Goal: Task Accomplishment & Management: Use online tool/utility

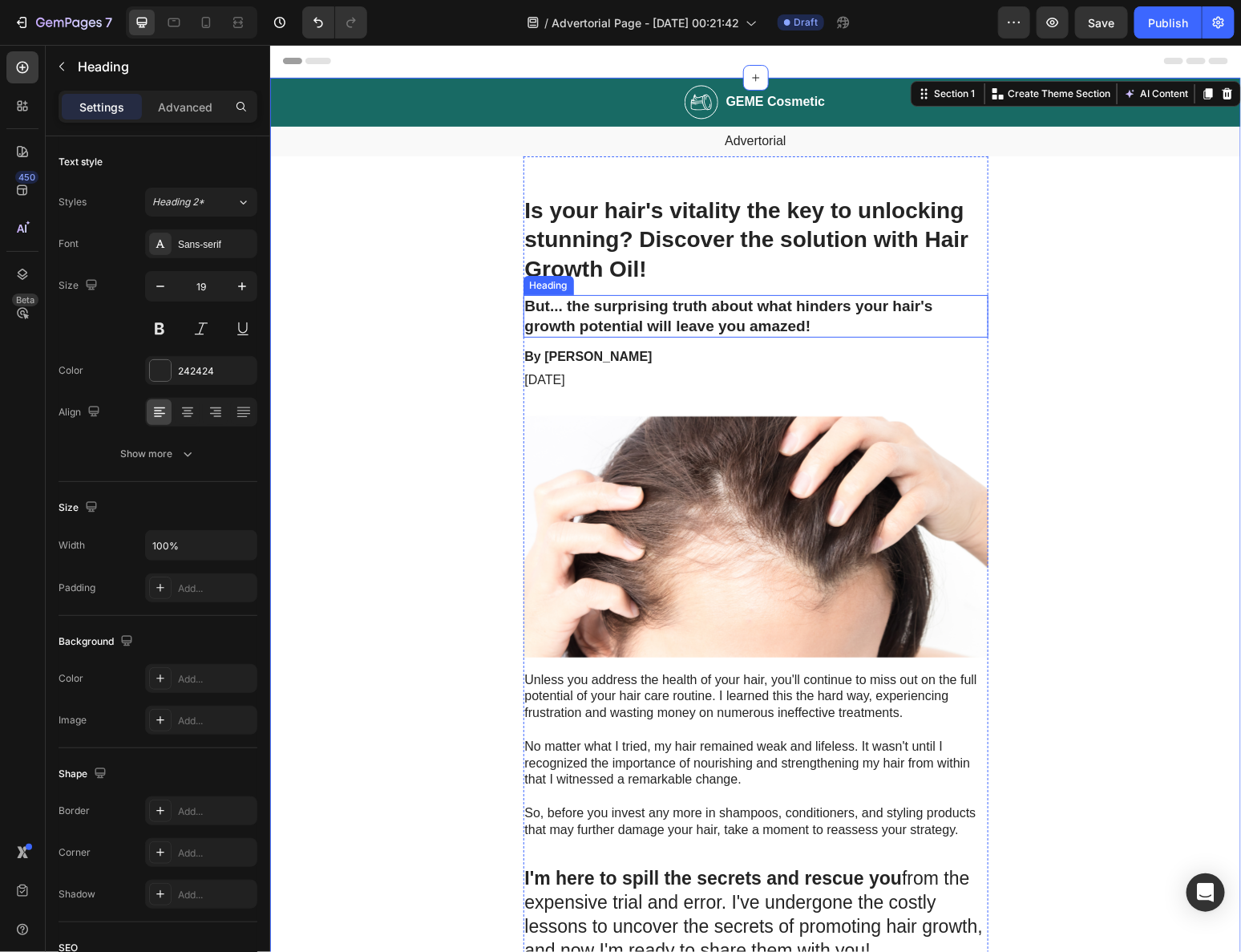
click at [563, 295] on h2 "But... the surprising truth about what hinders your hair's growth potential wil…" at bounding box center [755, 315] width 465 height 43
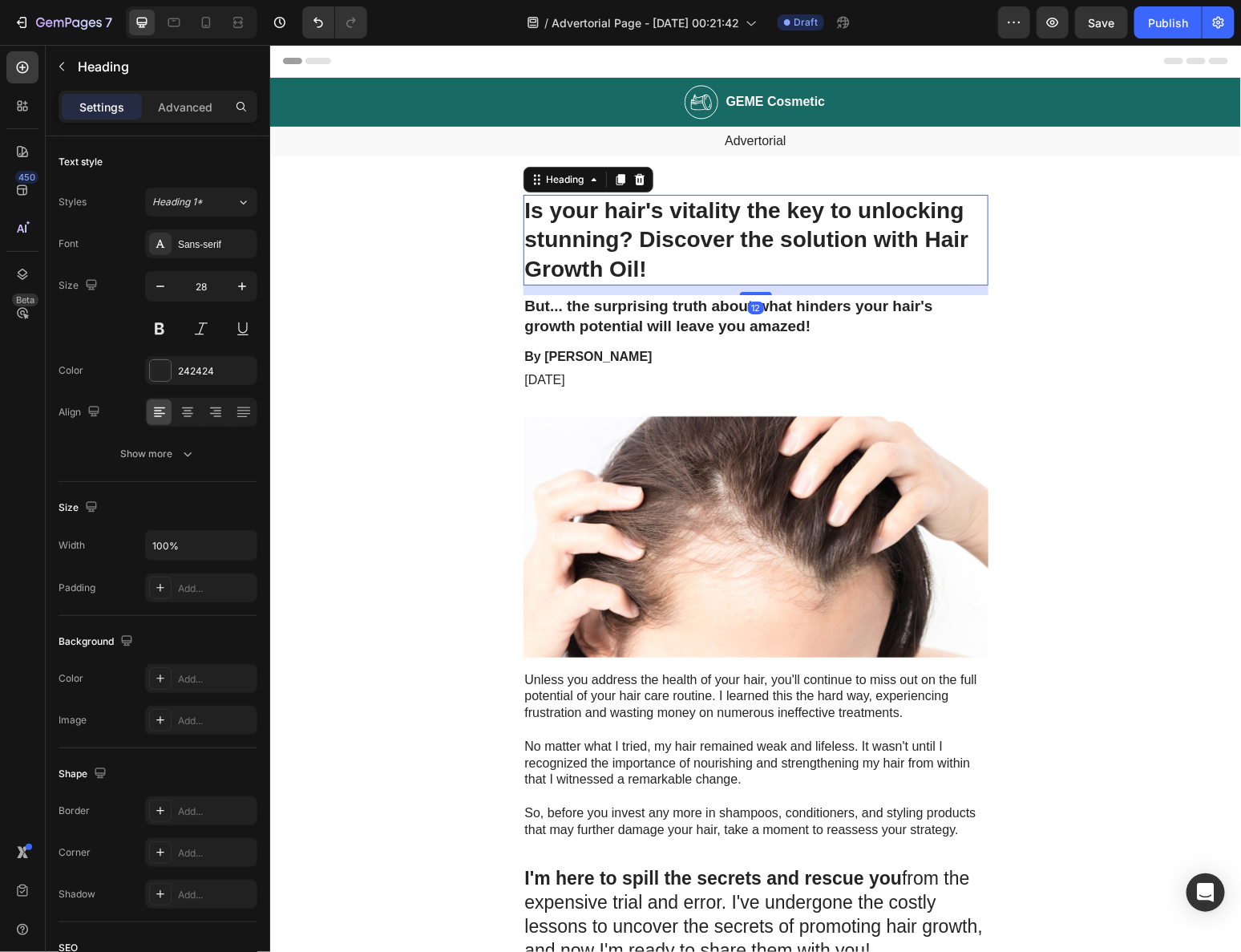
click at [614, 208] on h1 "Is your hair's vitality the key to unlocking stunning? Discover the solution wi…" at bounding box center [755, 239] width 465 height 91
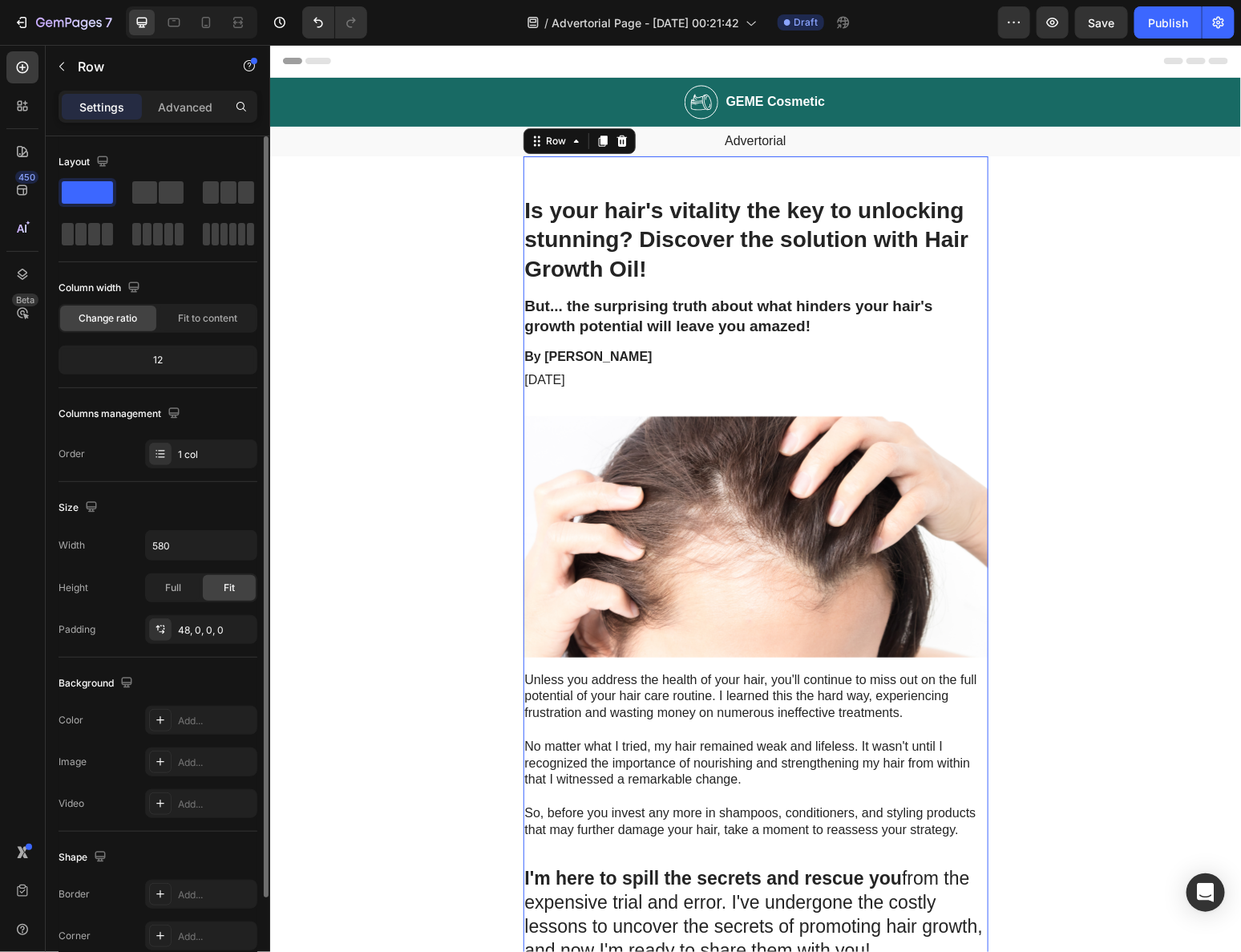
click at [154, 354] on div "12" at bounding box center [158, 360] width 193 height 23
click at [134, 315] on span "Change ratio" at bounding box center [108, 318] width 58 height 15
click at [162, 349] on div "12" at bounding box center [158, 360] width 193 height 23
click at [186, 315] on span "Fit to content" at bounding box center [208, 318] width 59 height 15
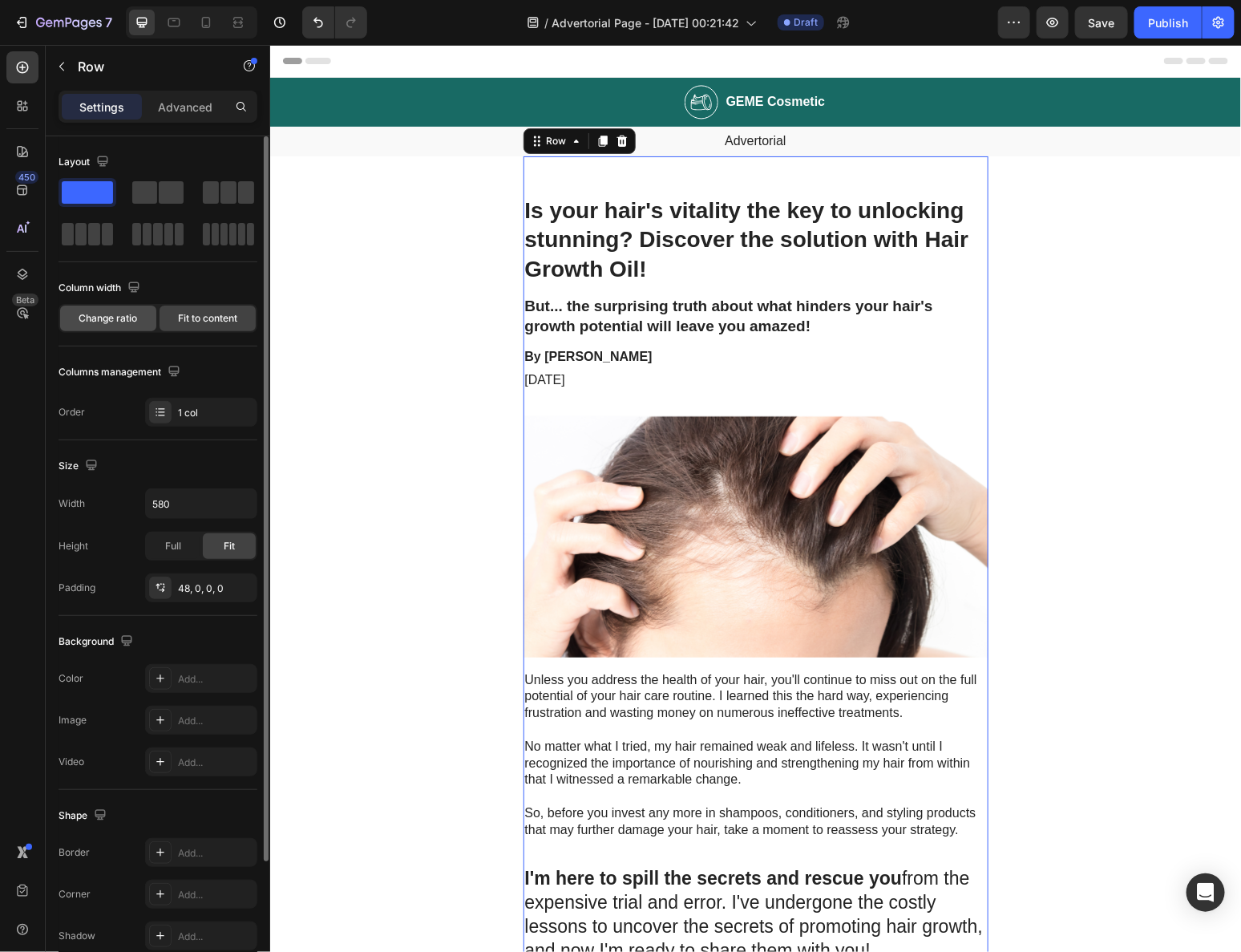
click at [134, 318] on span "Change ratio" at bounding box center [108, 318] width 58 height 15
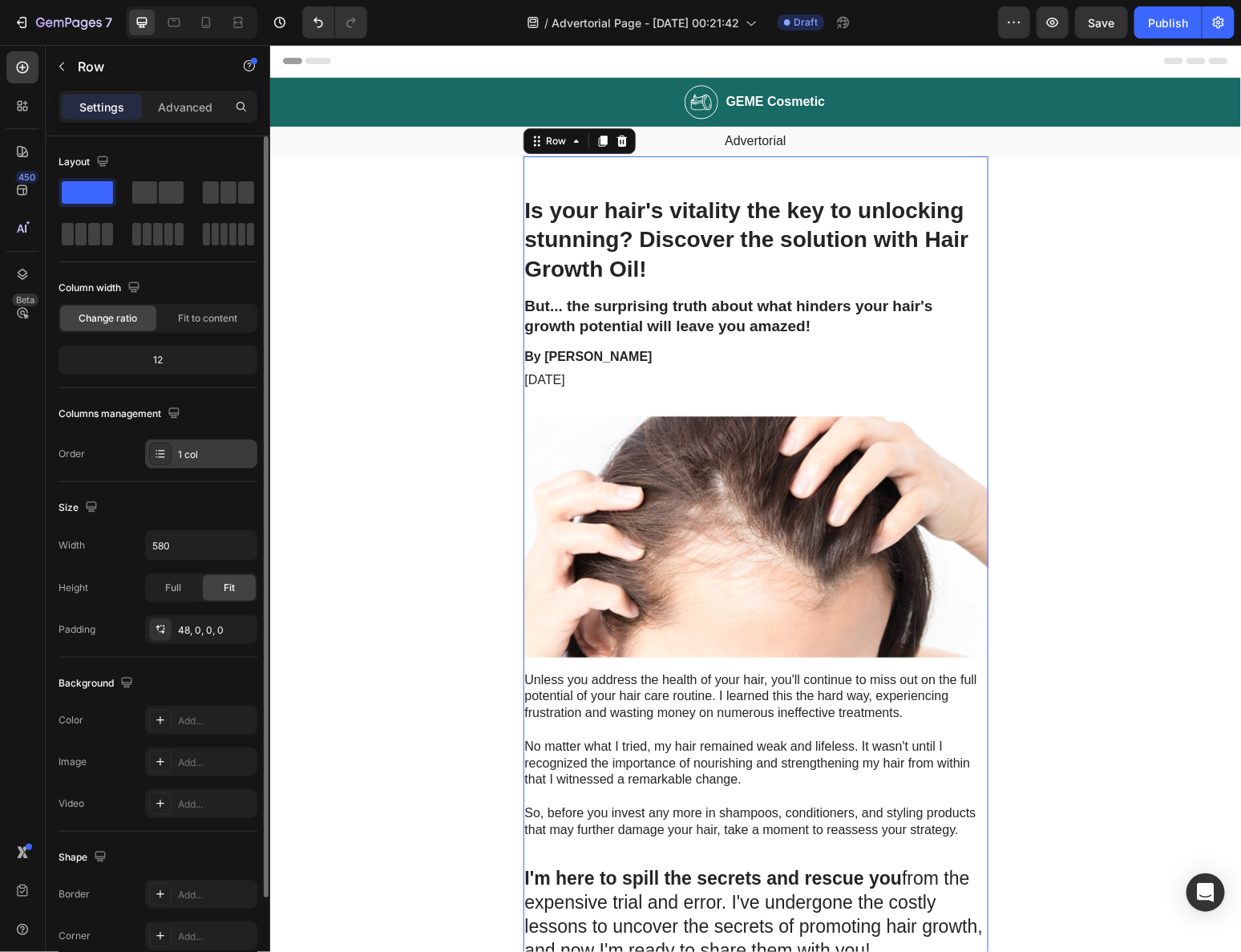
click at [180, 448] on div "1 col" at bounding box center [216, 455] width 75 height 15
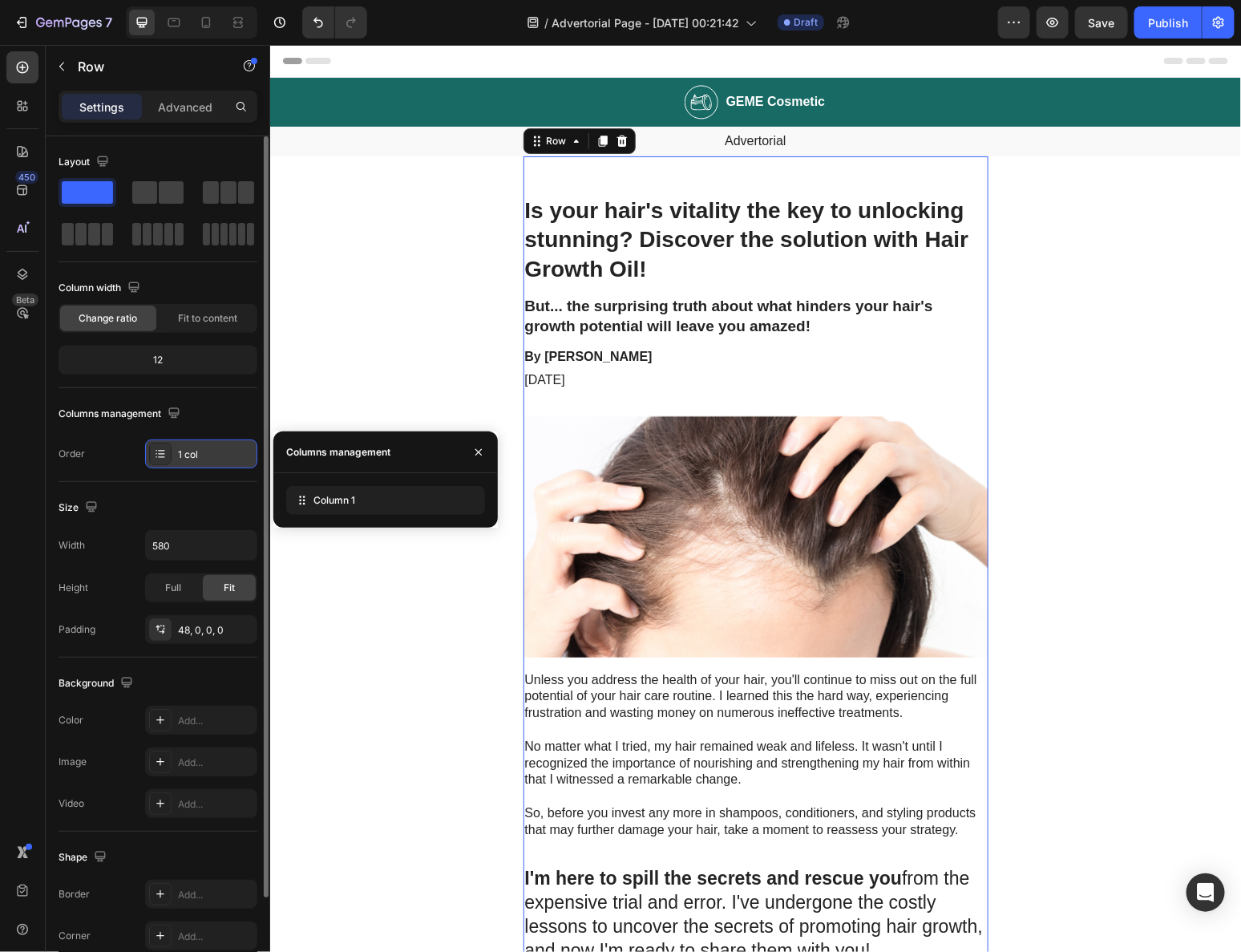
click at [180, 448] on div "1 col" at bounding box center [216, 455] width 75 height 15
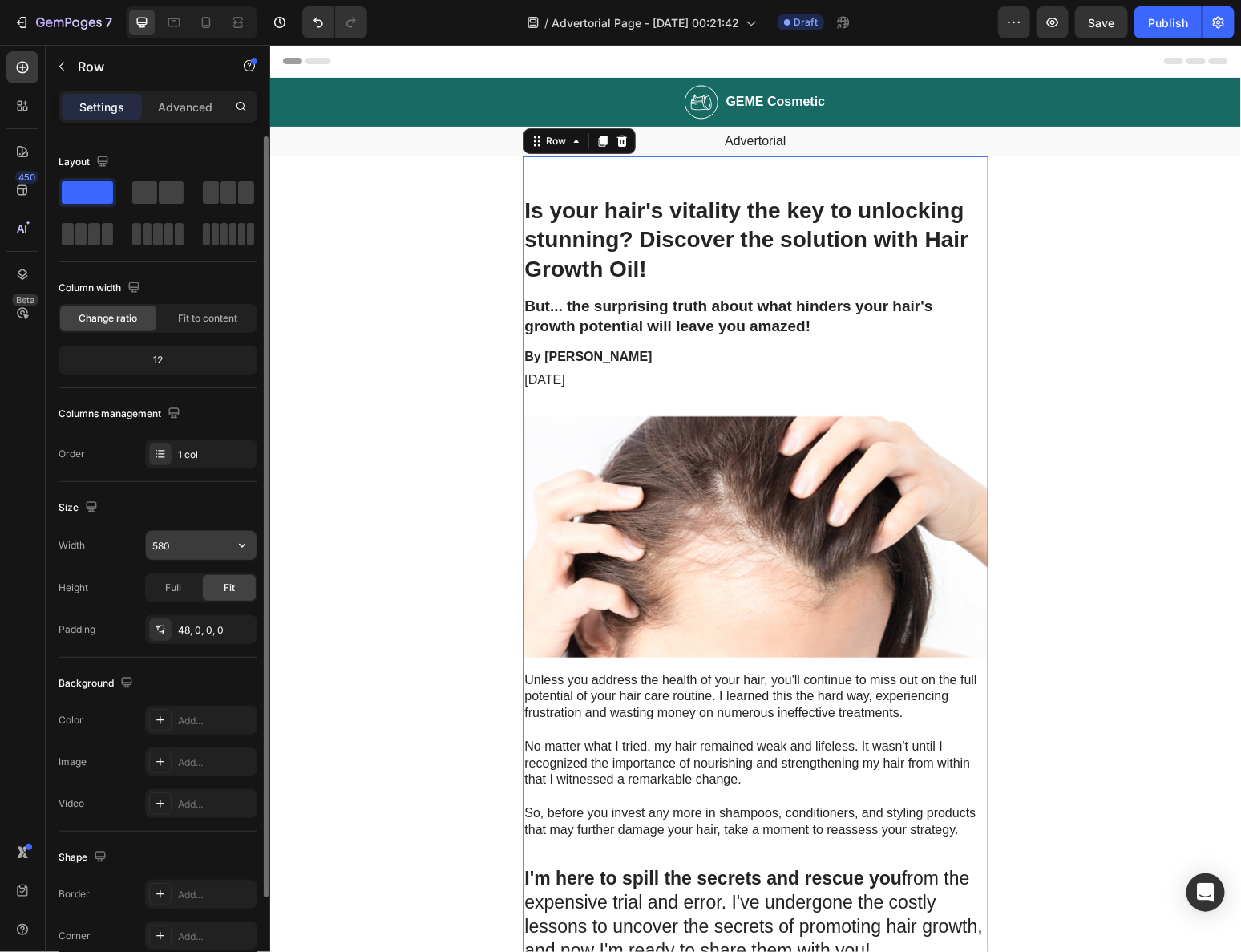
click at [186, 544] on input "580" at bounding box center [201, 544] width 111 height 29
click at [243, 538] on icon "button" at bounding box center [242, 545] width 16 height 16
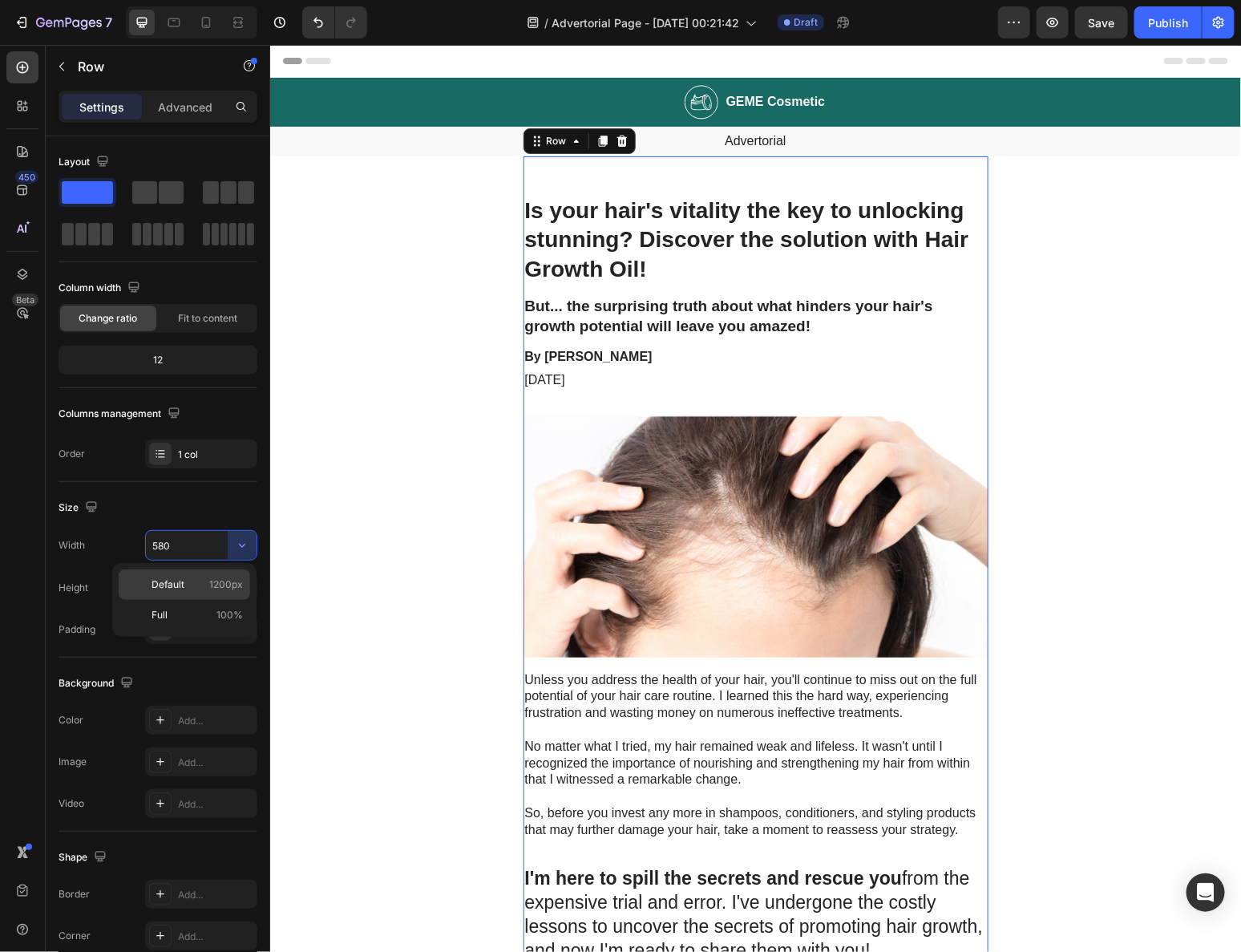
click at [233, 579] on span "1200px" at bounding box center [226, 585] width 34 height 15
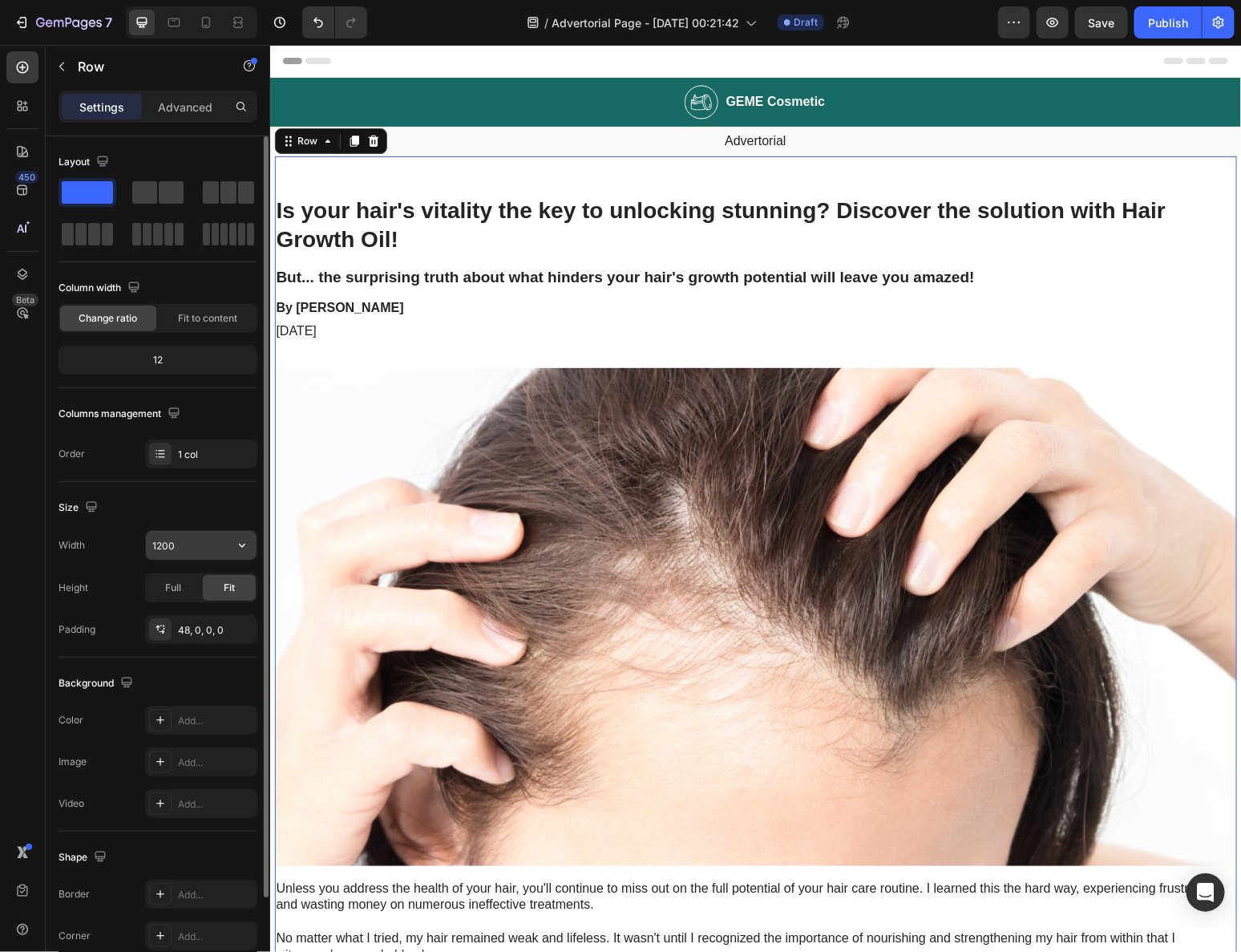
click at [233, 538] on button "button" at bounding box center [242, 544] width 29 height 29
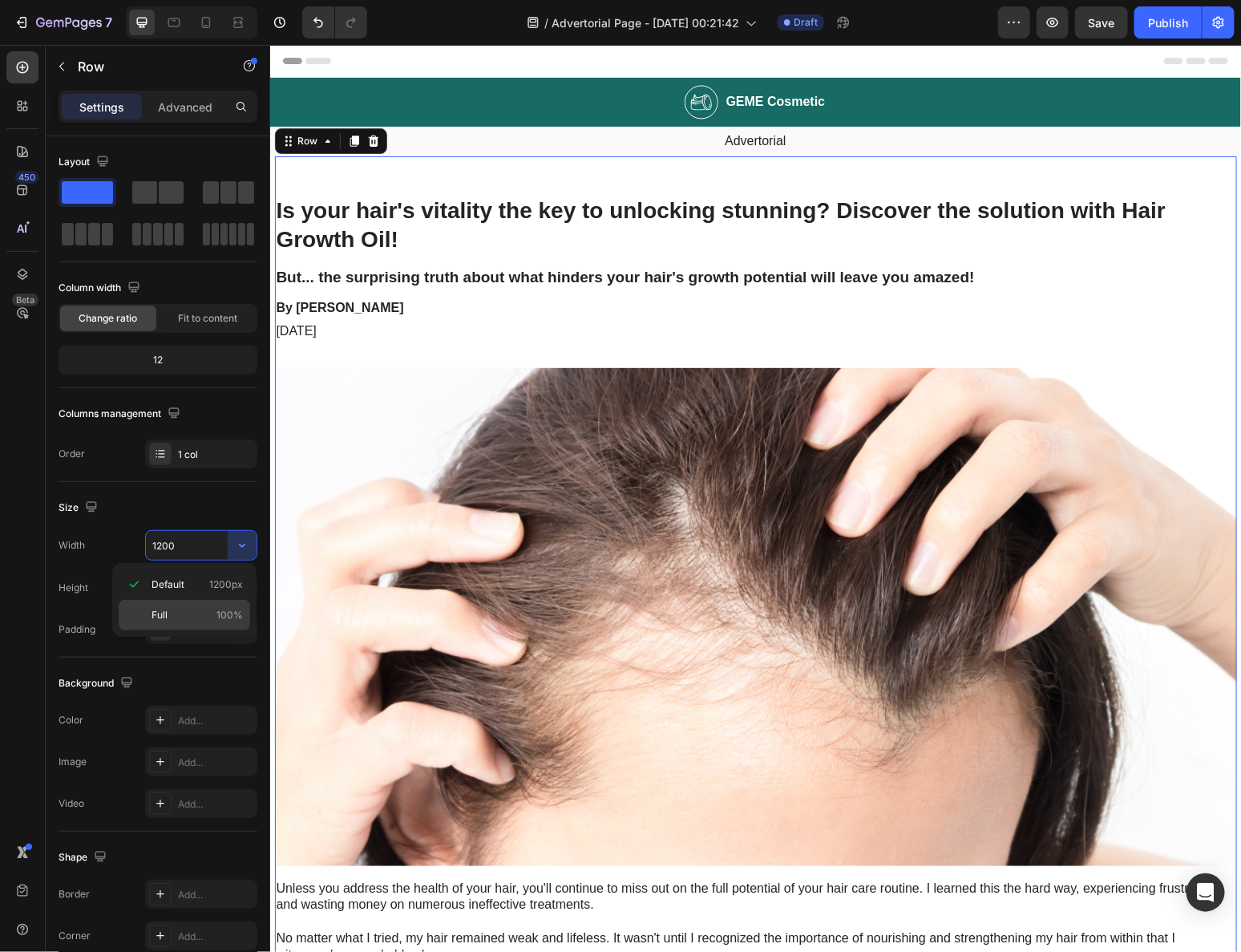
click at [227, 608] on span "100%" at bounding box center [230, 615] width 26 height 15
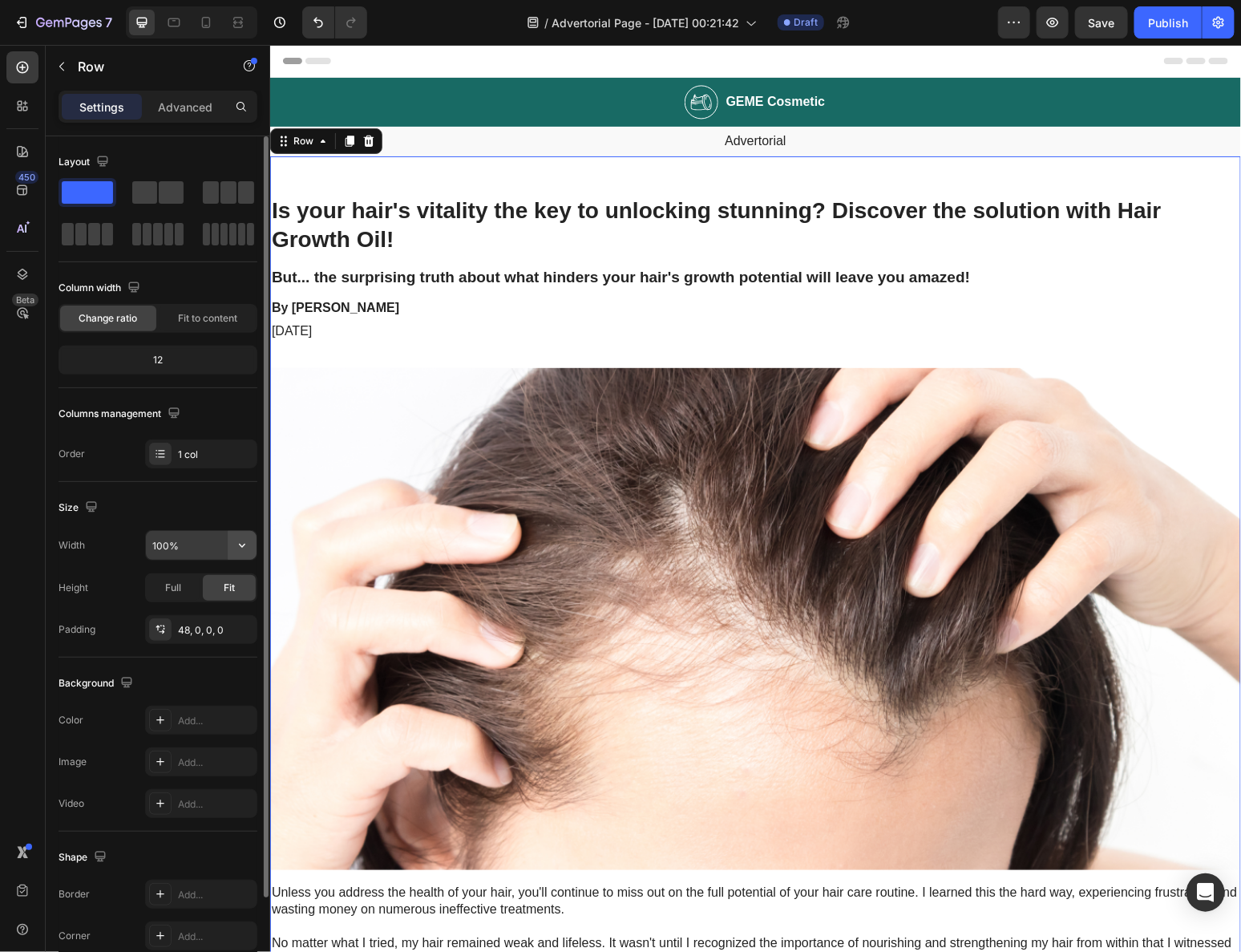
click at [232, 536] on button "button" at bounding box center [242, 544] width 29 height 29
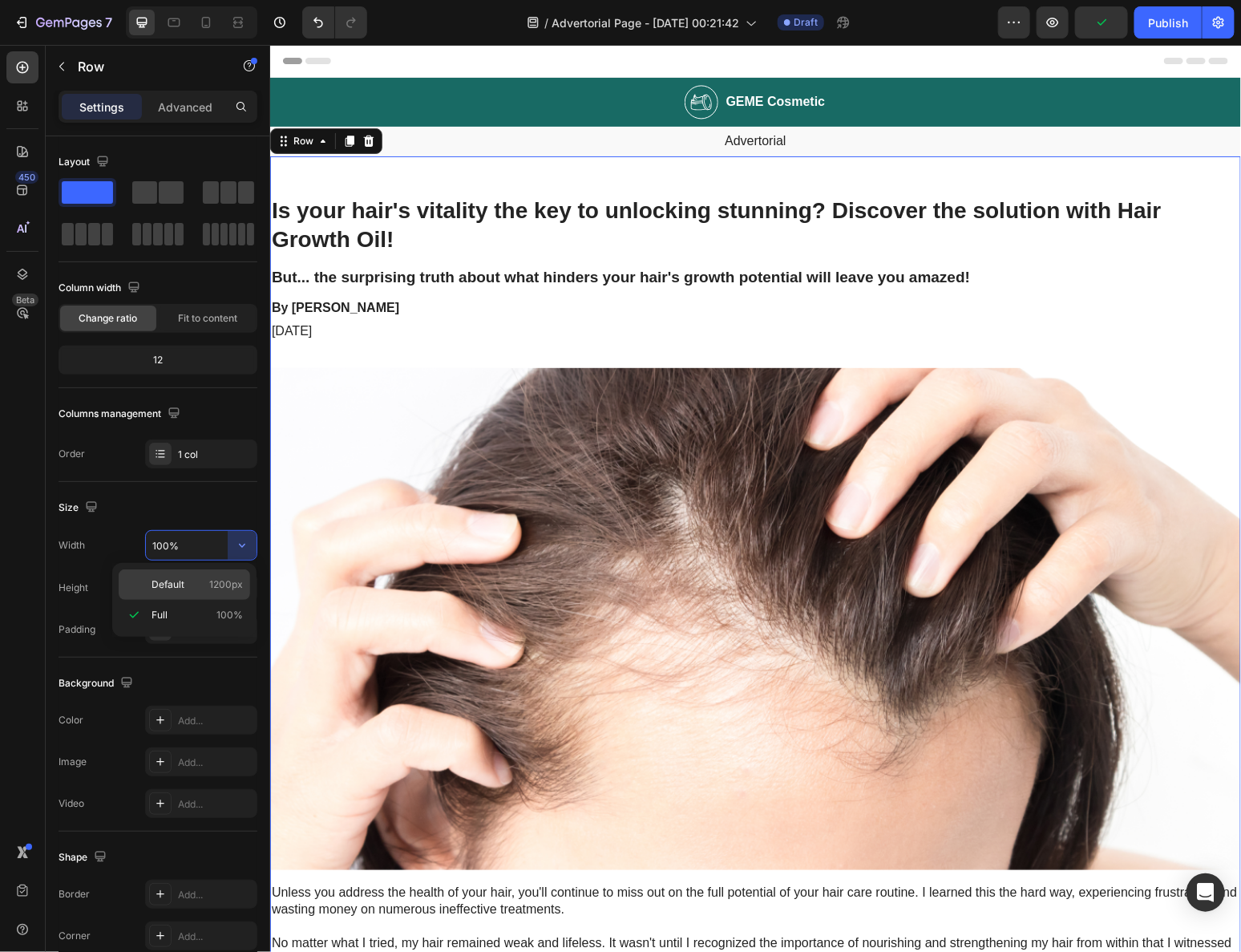
click at [218, 576] on div "Default 1200px" at bounding box center [184, 584] width 132 height 31
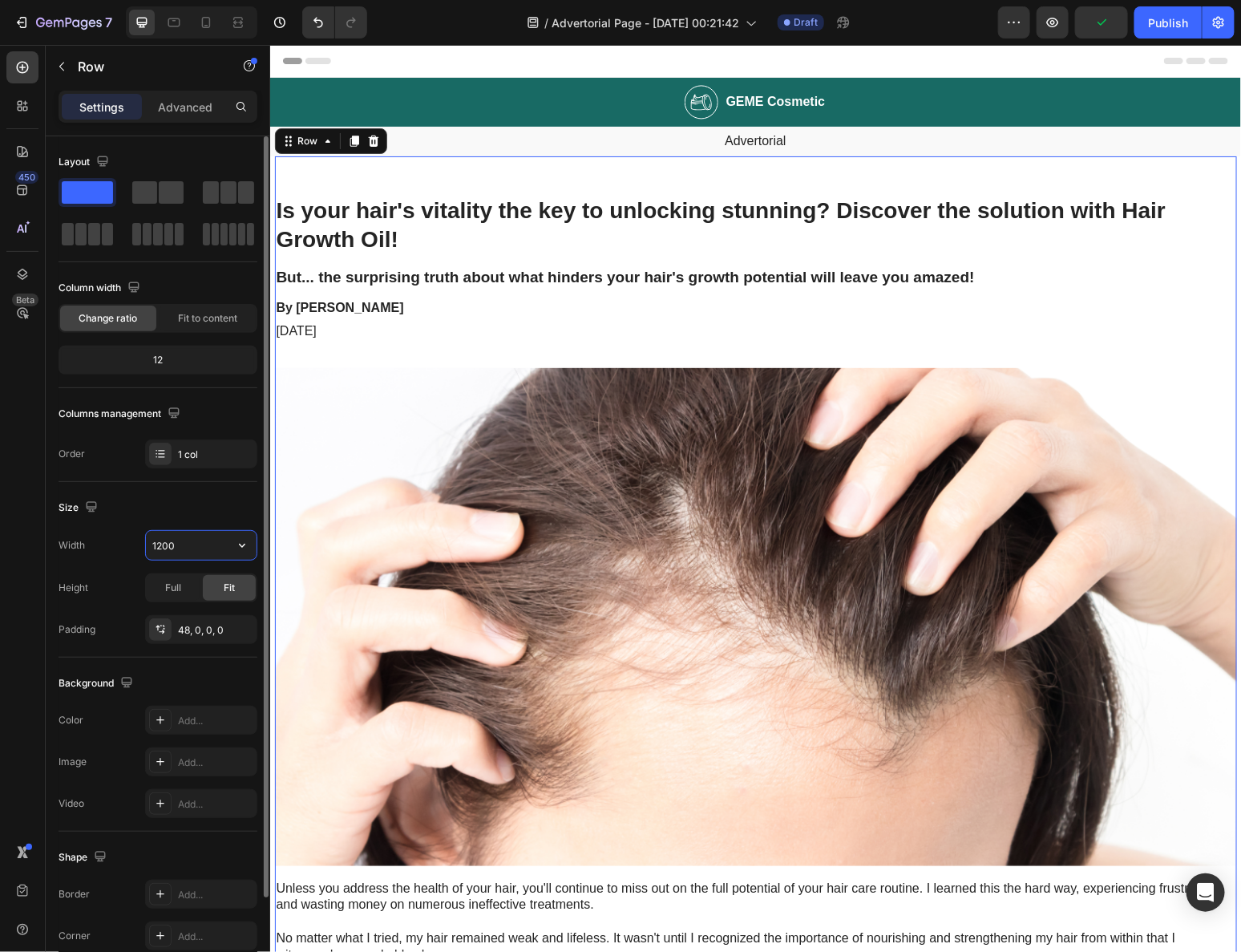
click at [182, 549] on input "1200" at bounding box center [201, 544] width 111 height 29
click at [166, 543] on input "1200" at bounding box center [201, 544] width 111 height 29
drag, startPoint x: 163, startPoint y: 541, endPoint x: 147, endPoint y: 543, distance: 16.1
click at [147, 543] on input "1200" at bounding box center [201, 544] width 111 height 29
type input "800"
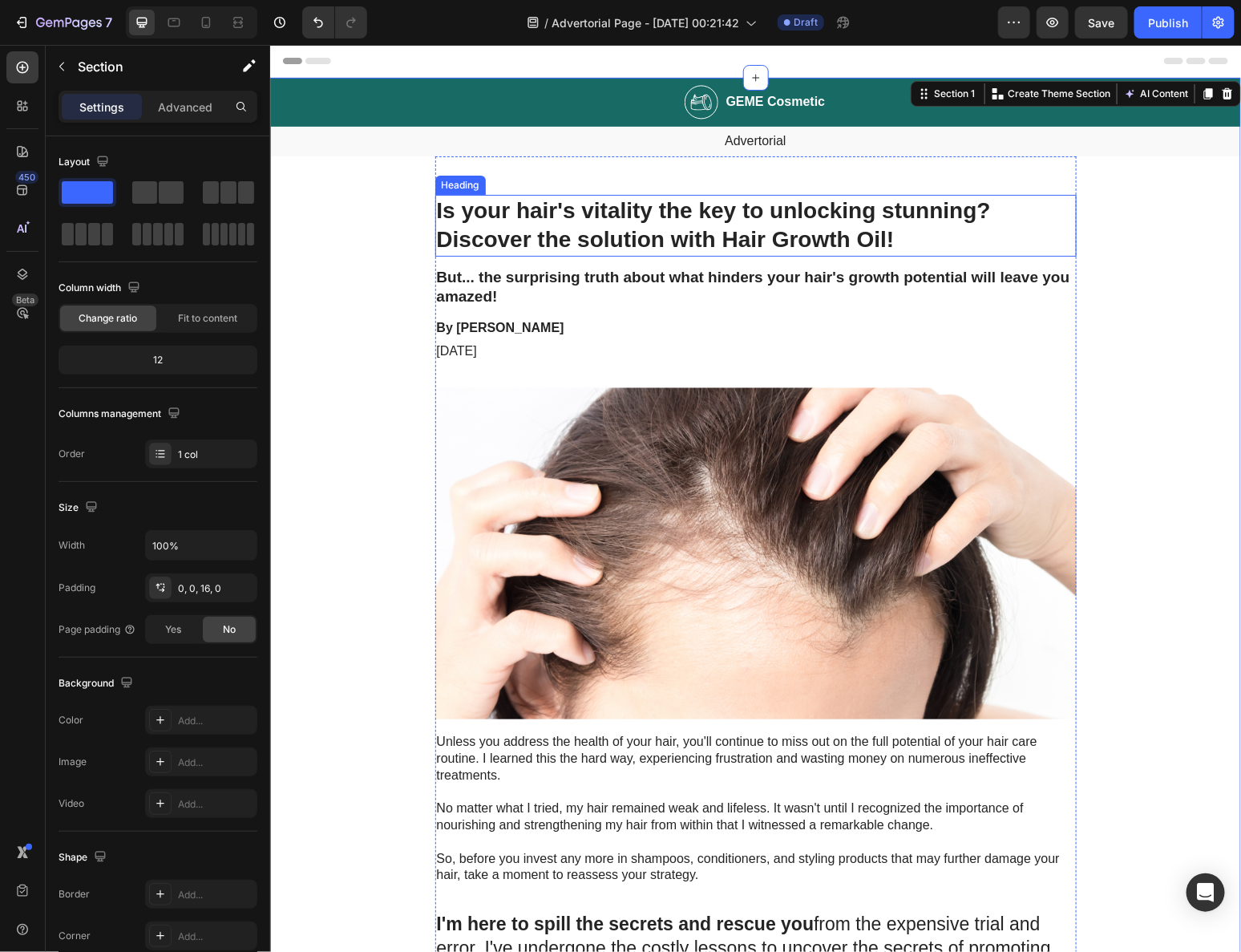
click at [518, 202] on h1 "Is your hair's vitality the key to unlocking stunning? Discover the solution wi…" at bounding box center [755, 224] width 641 height 62
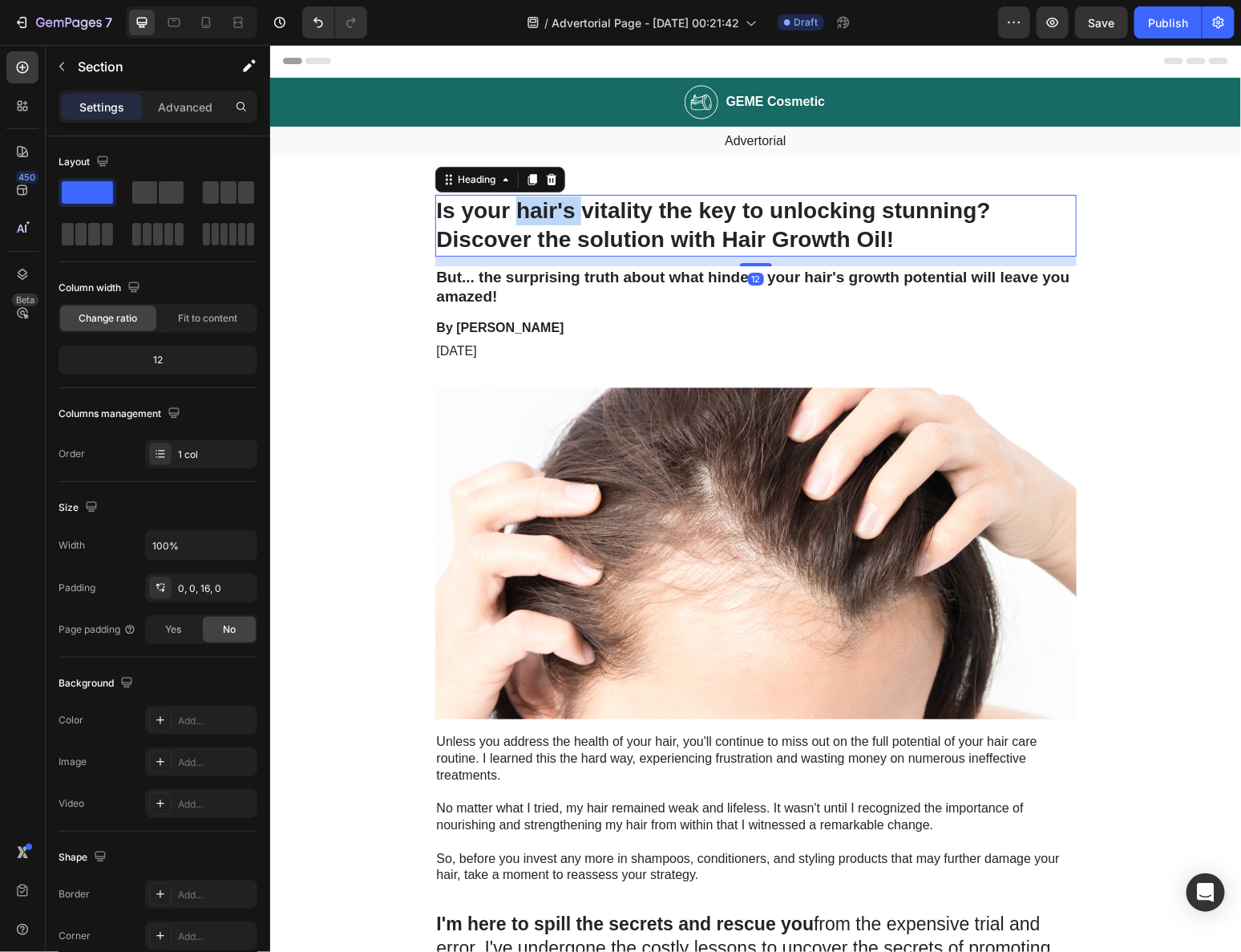
click at [518, 202] on h1 "Is your hair's vitality the key to unlocking stunning? Discover the solution wi…" at bounding box center [755, 224] width 641 height 62
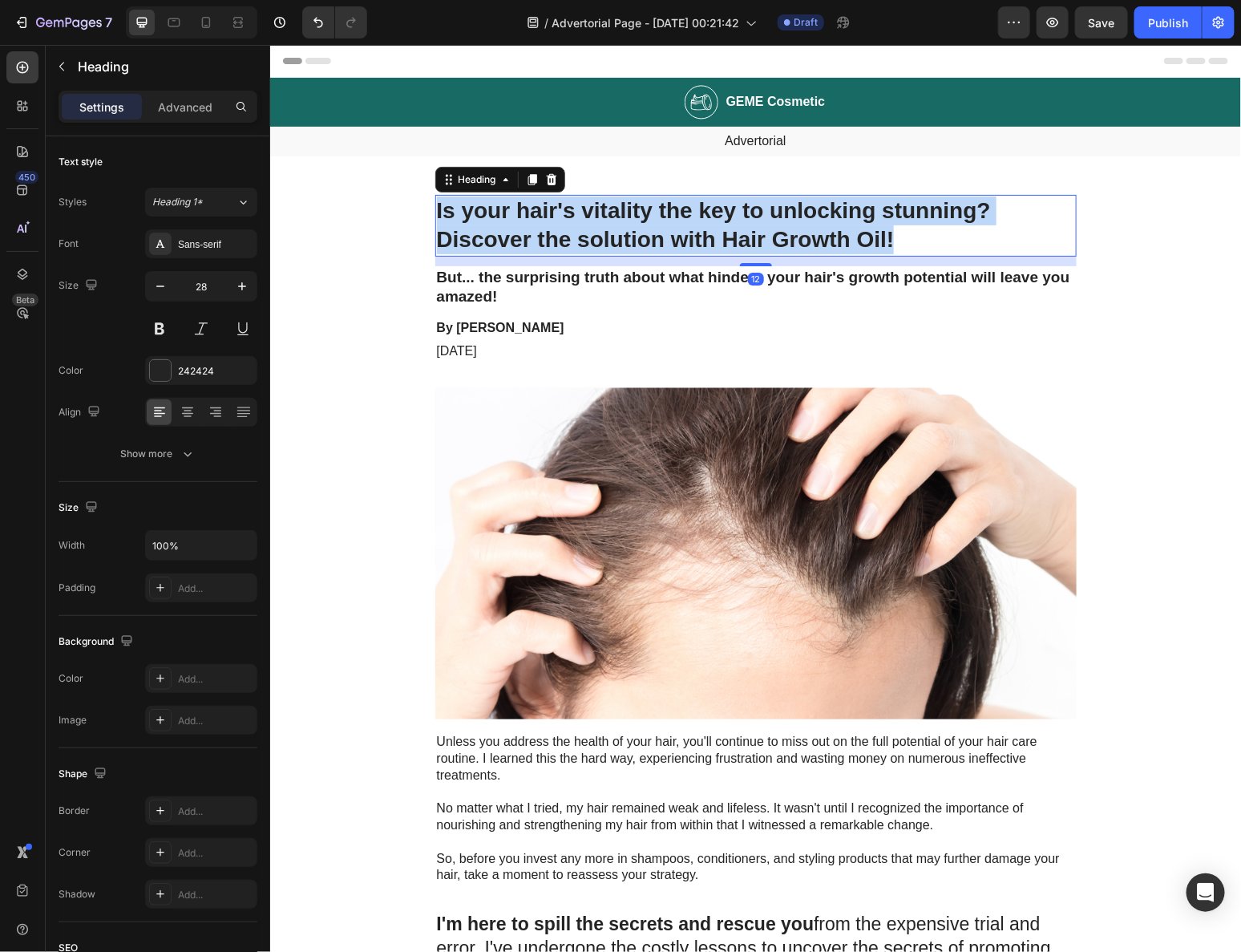
click at [518, 202] on p "Is your hair's vitality the key to unlocking stunning? Discover the solution wi…" at bounding box center [755, 224] width 638 height 58
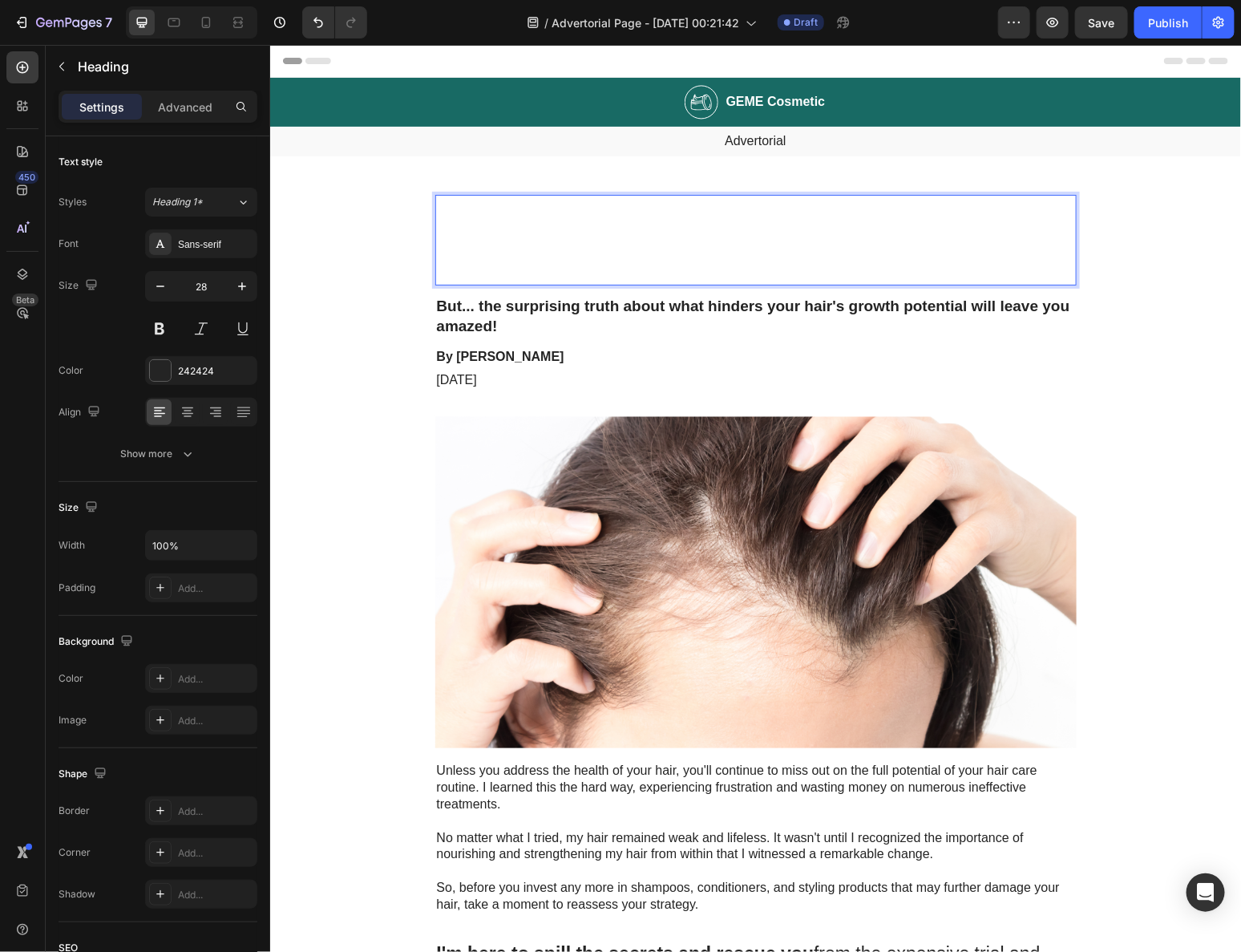
click at [509, 223] on p "The Best Turmeric Curcumin Supplements of 2025" at bounding box center [755, 209] width 638 height 29
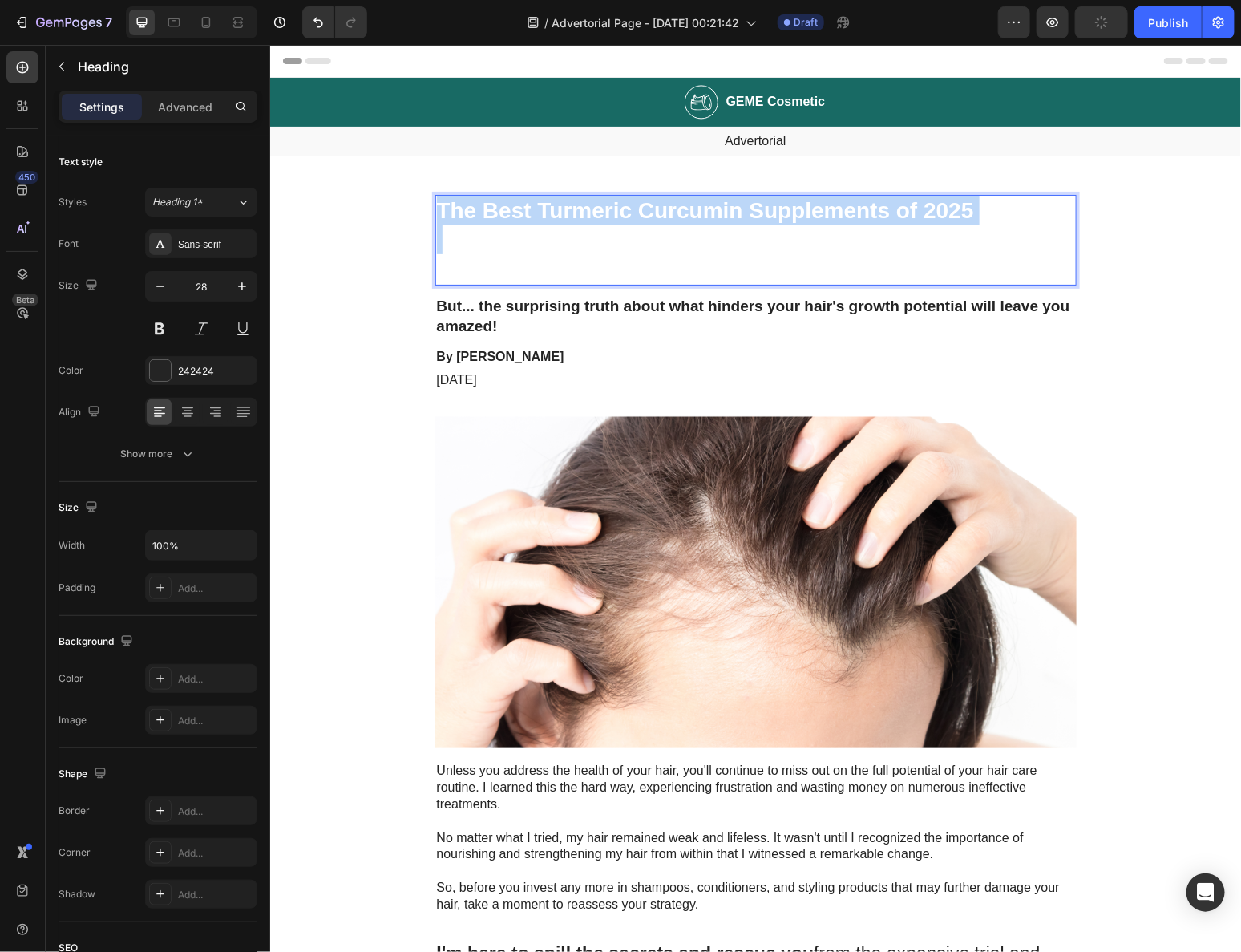
click at [509, 223] on p "The Best Turmeric Curcumin Supplements of 2025" at bounding box center [755, 209] width 638 height 29
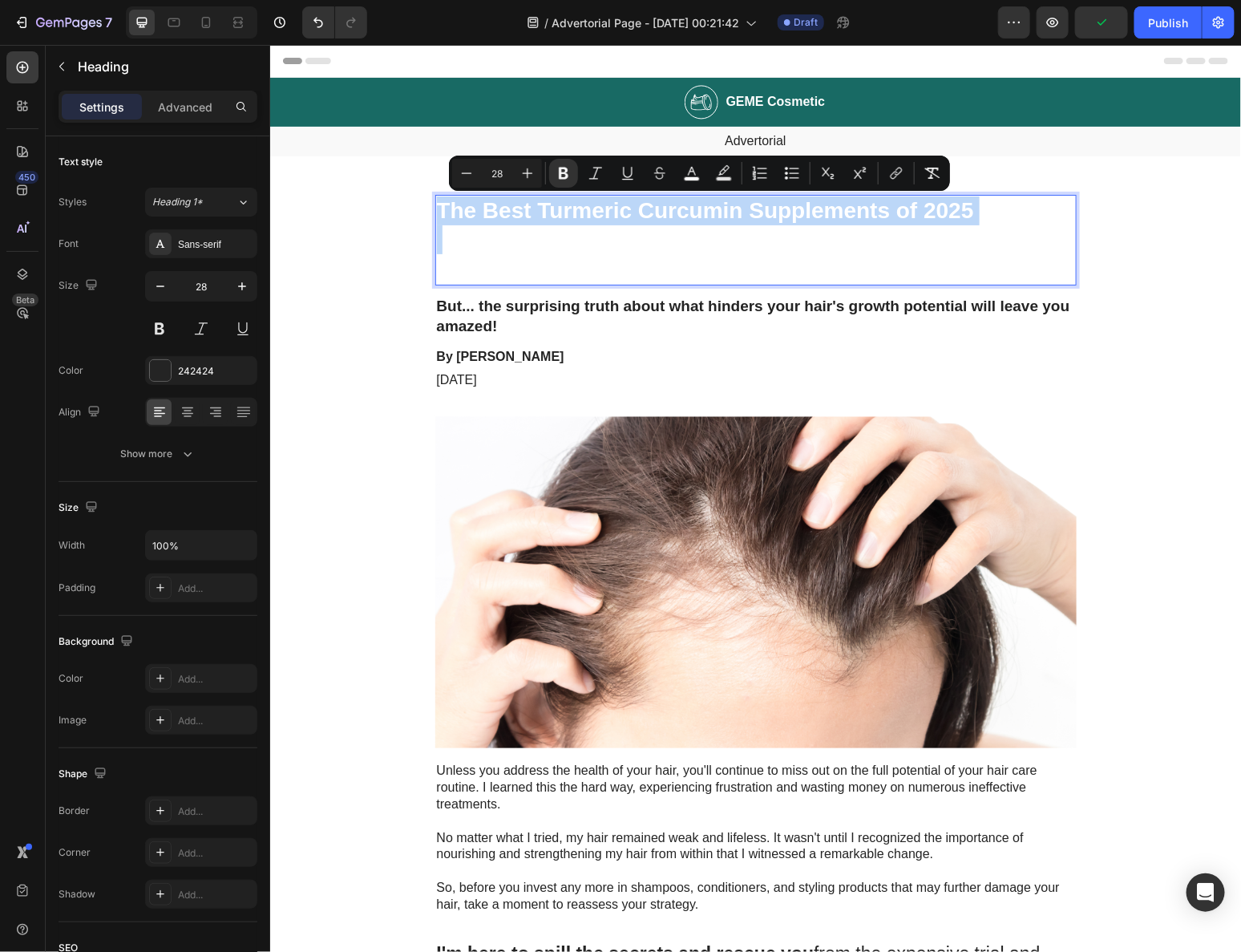
click at [509, 223] on p "The Best Turmeric Curcumin Supplements of 2025" at bounding box center [755, 209] width 638 height 29
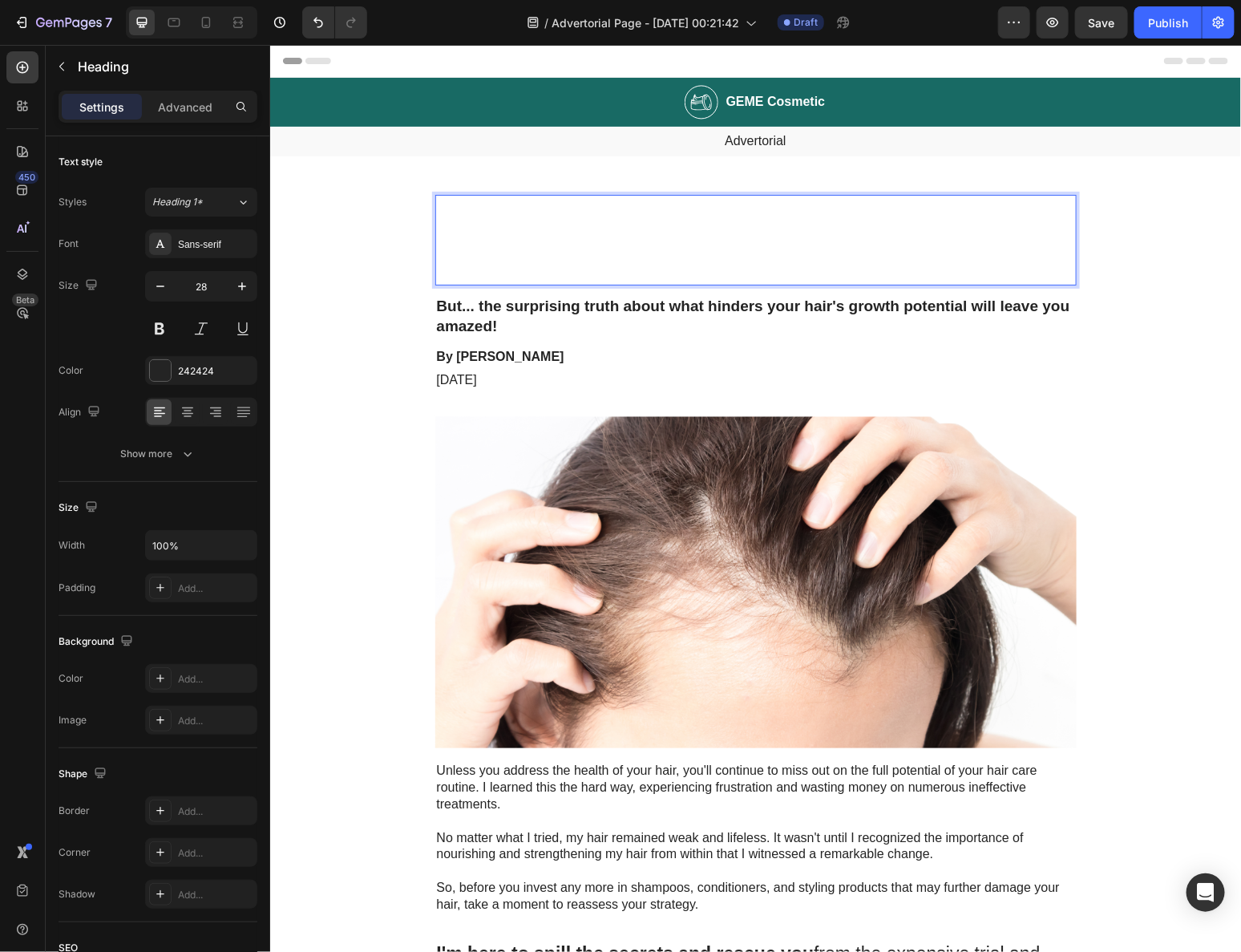
click at [509, 223] on p "The Best Turmeric Curcumin Supplements of 2025" at bounding box center [755, 209] width 638 height 29
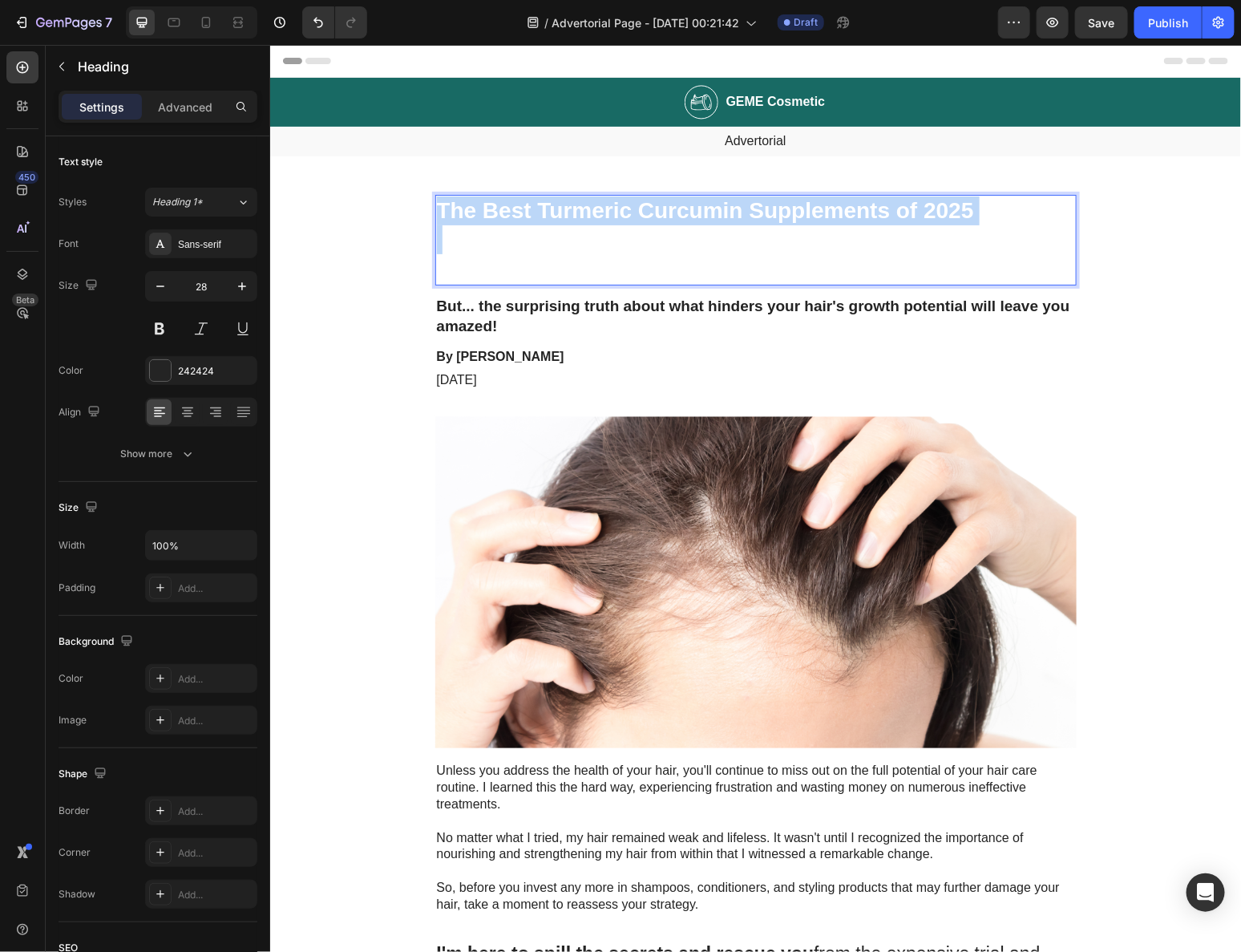
click at [509, 223] on p "The Best Turmeric Curcumin Supplements of 2025" at bounding box center [755, 209] width 638 height 29
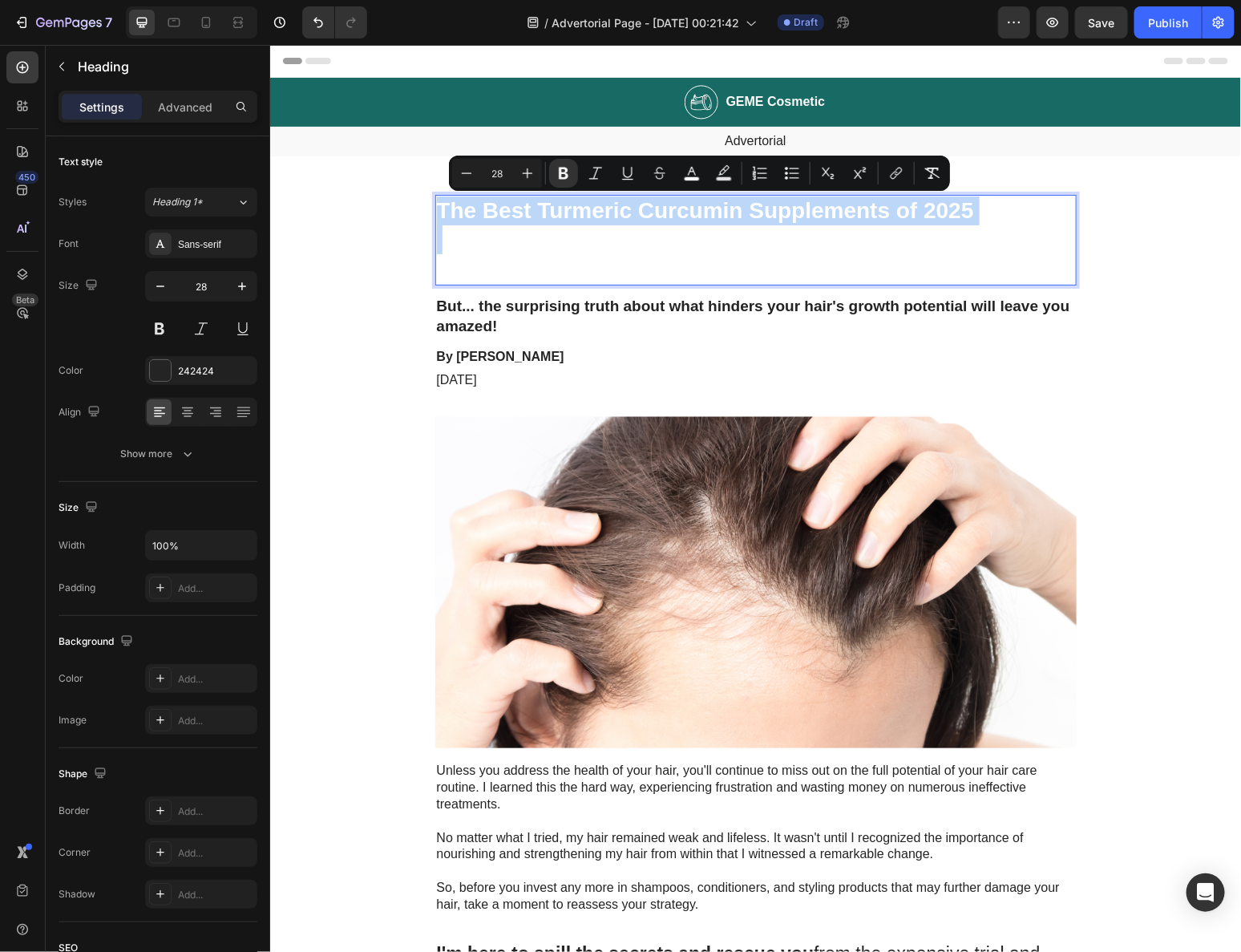
click at [507, 232] on p "Rich Text Editor. Editing area: main" at bounding box center [755, 253] width 638 height 58
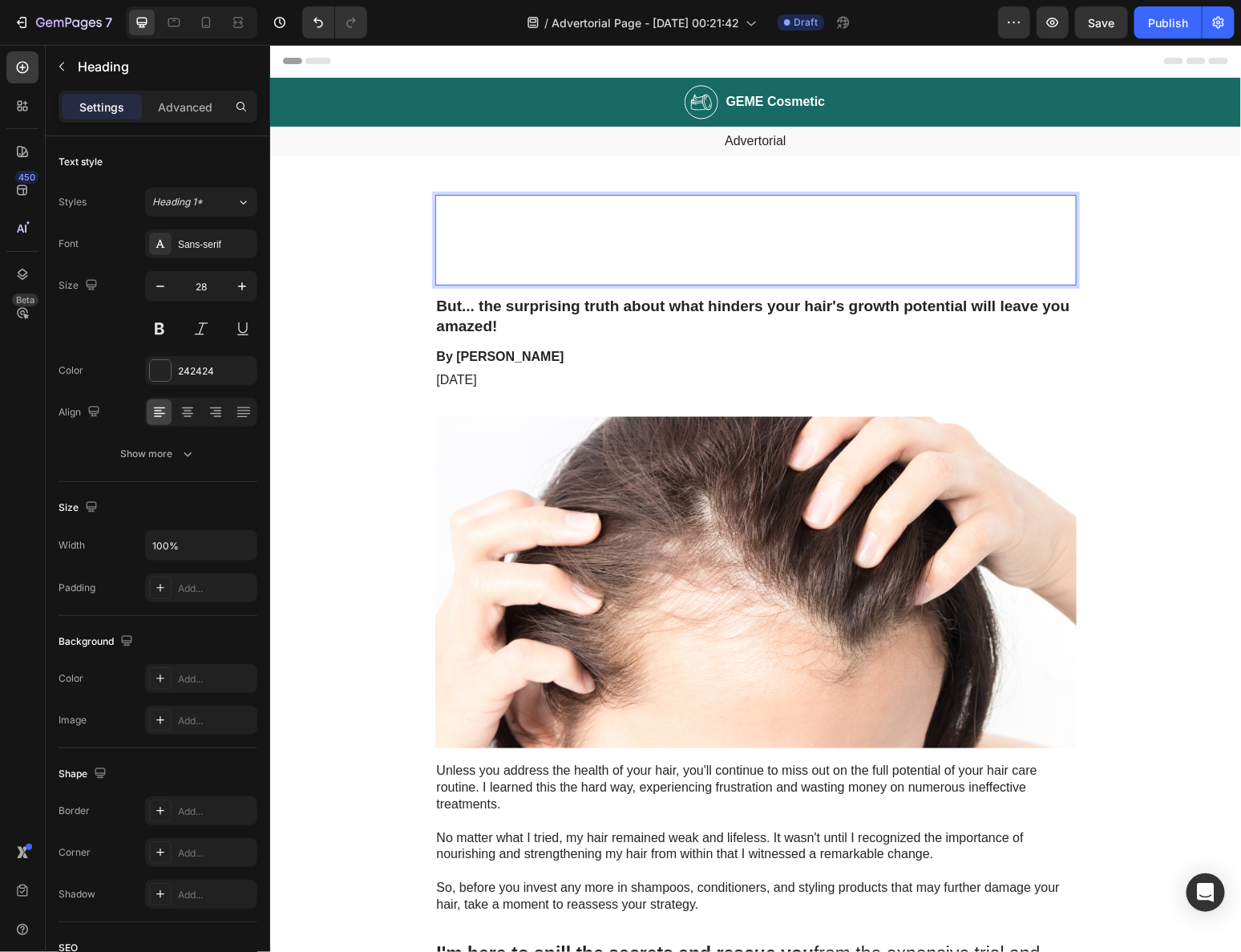
click at [483, 244] on p "⁠⁠⁠⁠⁠⁠⁠" at bounding box center [755, 253] width 638 height 58
click at [490, 244] on p "⁠⁠⁠⁠⁠⁠⁠" at bounding box center [755, 253] width 638 height 58
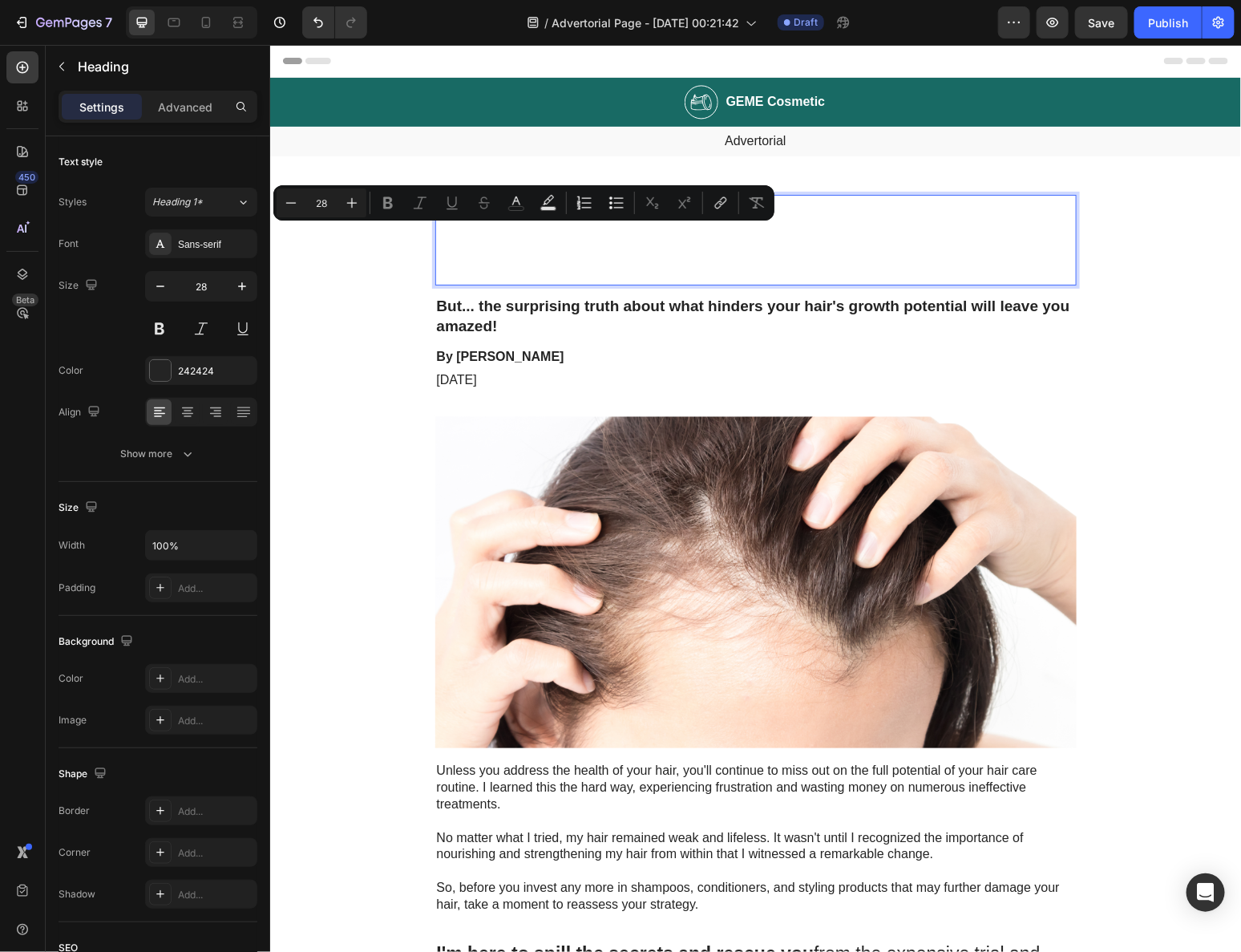
click at [490, 241] on p "Rich Text Editor. Editing area: main" at bounding box center [755, 253] width 638 height 58
click at [490, 240] on p "Rich Text Editor. Editing area: main" at bounding box center [755, 253] width 638 height 58
click at [487, 231] on p "Rich Text Editor. Editing area: main" at bounding box center [755, 253] width 638 height 58
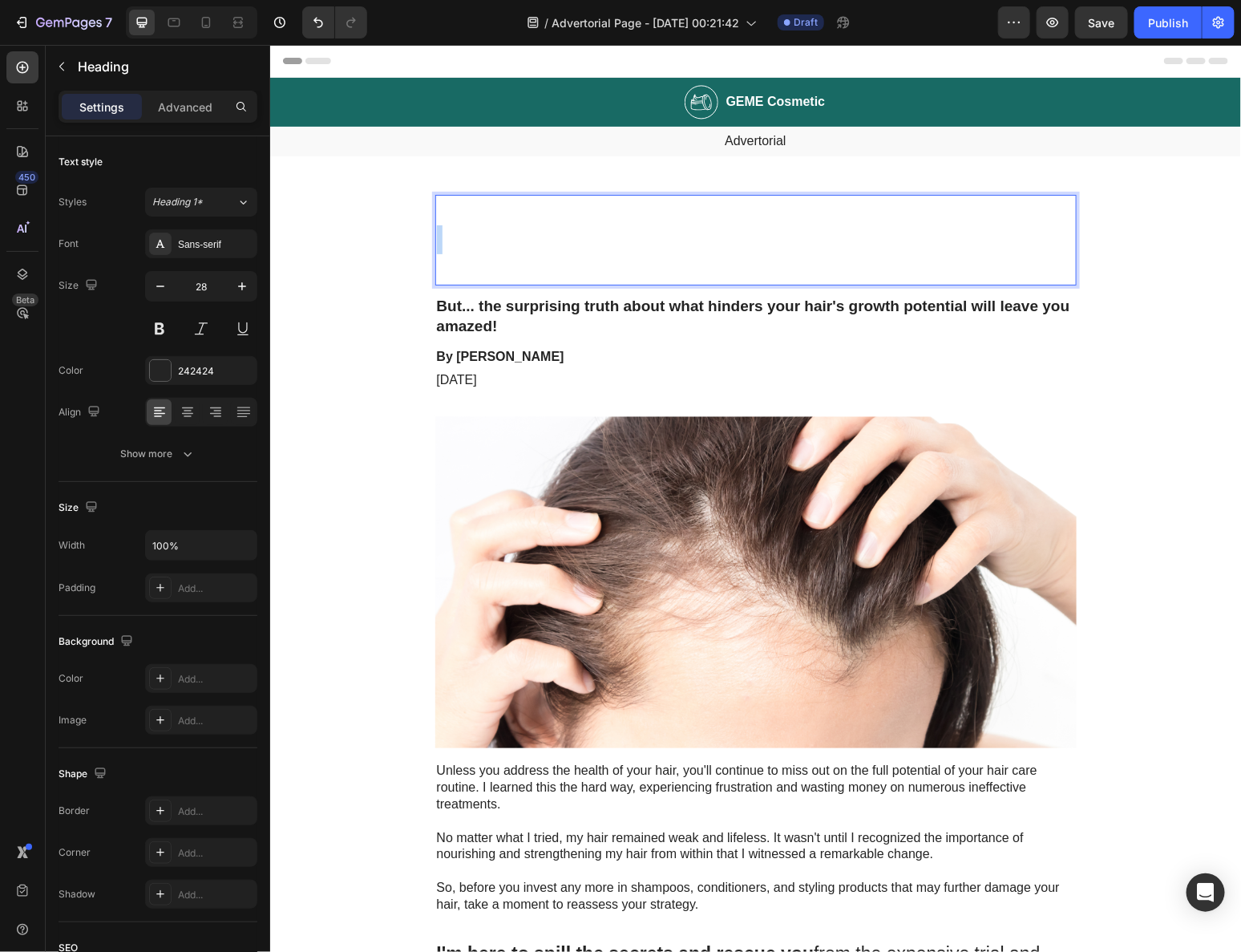
click at [487, 231] on p "⁠⁠⁠⁠⁠⁠⁠" at bounding box center [755, 253] width 638 height 58
click at [487, 231] on p "Rich Text Editor. Editing area: main" at bounding box center [755, 253] width 638 height 58
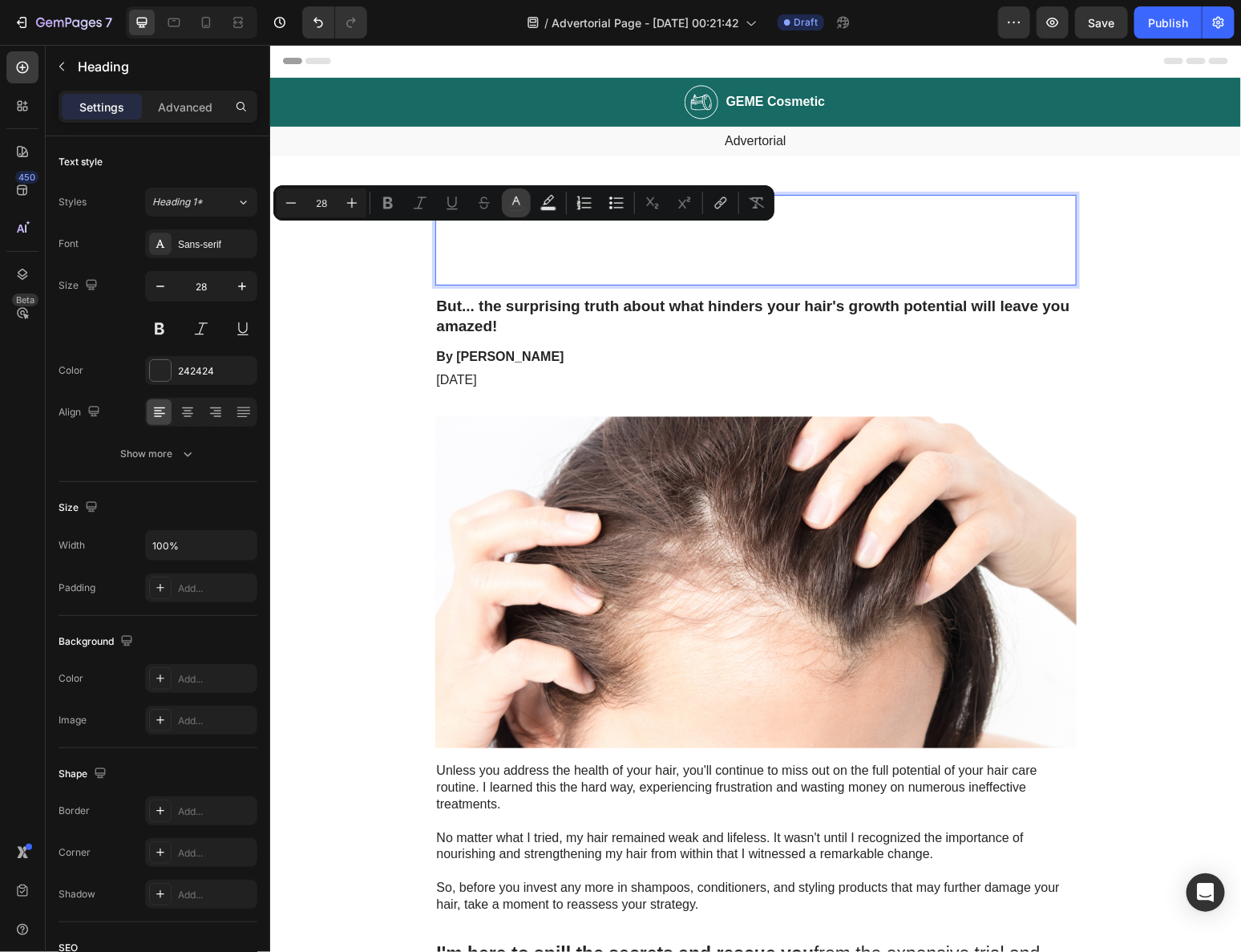
click at [519, 201] on icon "Editor contextual toolbar" at bounding box center [517, 202] width 16 height 16
type input "242424"
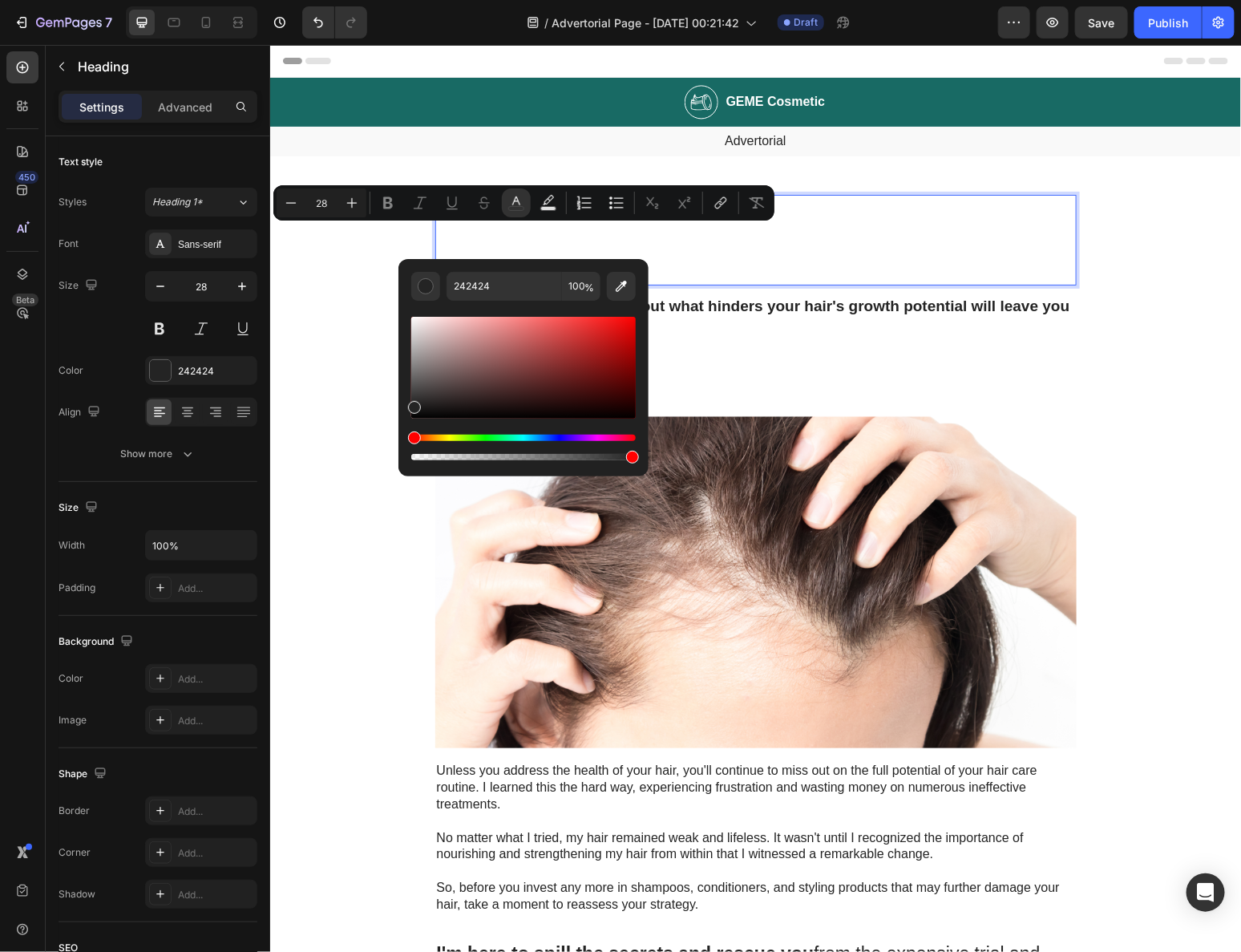
click at [655, 262] on p "Rich Text Editor. Editing area: main" at bounding box center [755, 253] width 638 height 58
click at [671, 243] on p "Rich Text Editor. Editing area: main" at bounding box center [755, 253] width 638 height 58
click at [672, 243] on p "Rich Text Editor. Editing area: main" at bounding box center [755, 253] width 638 height 58
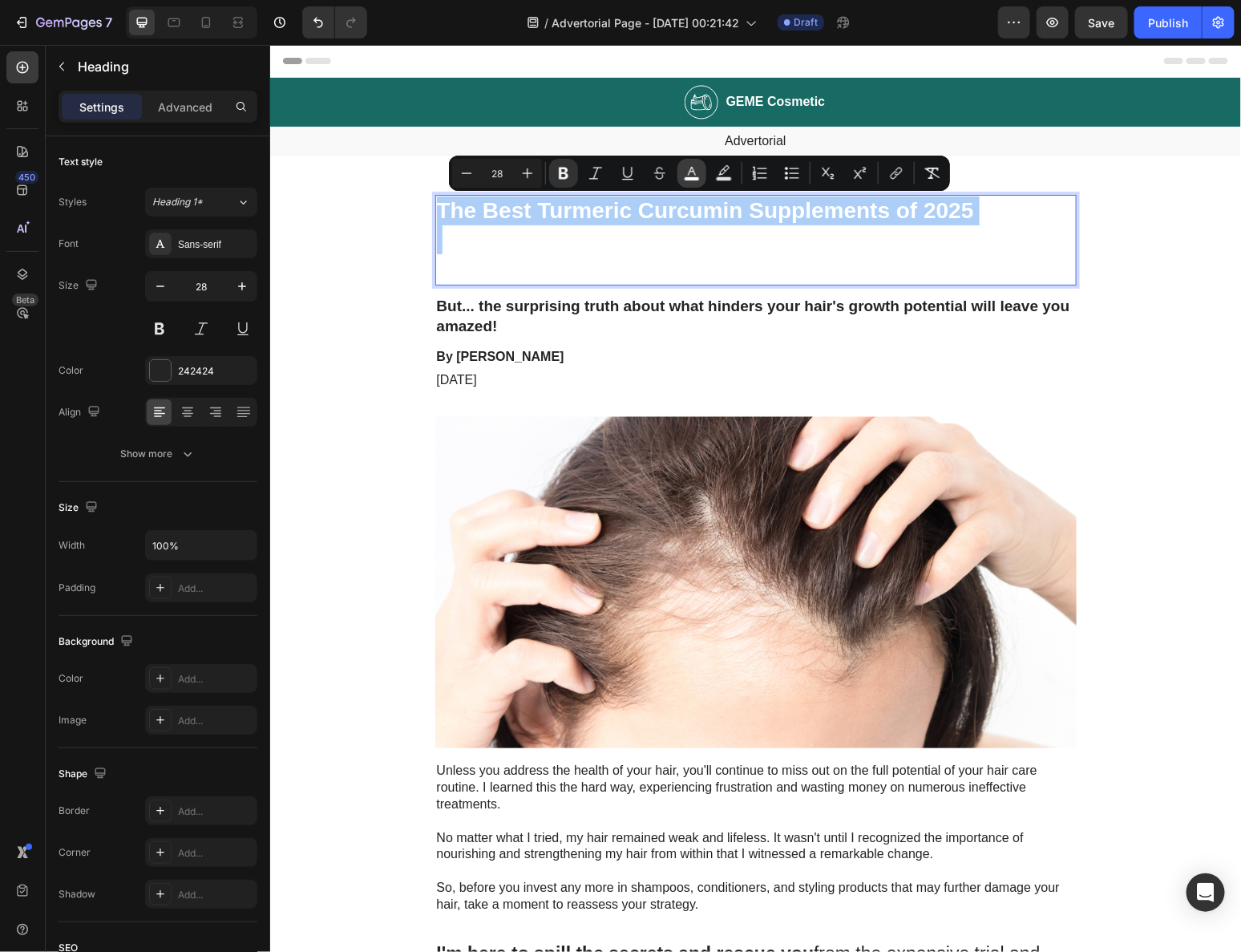
click at [693, 175] on icon "Editor contextual toolbar" at bounding box center [692, 173] width 16 height 16
type input "FFFFFF"
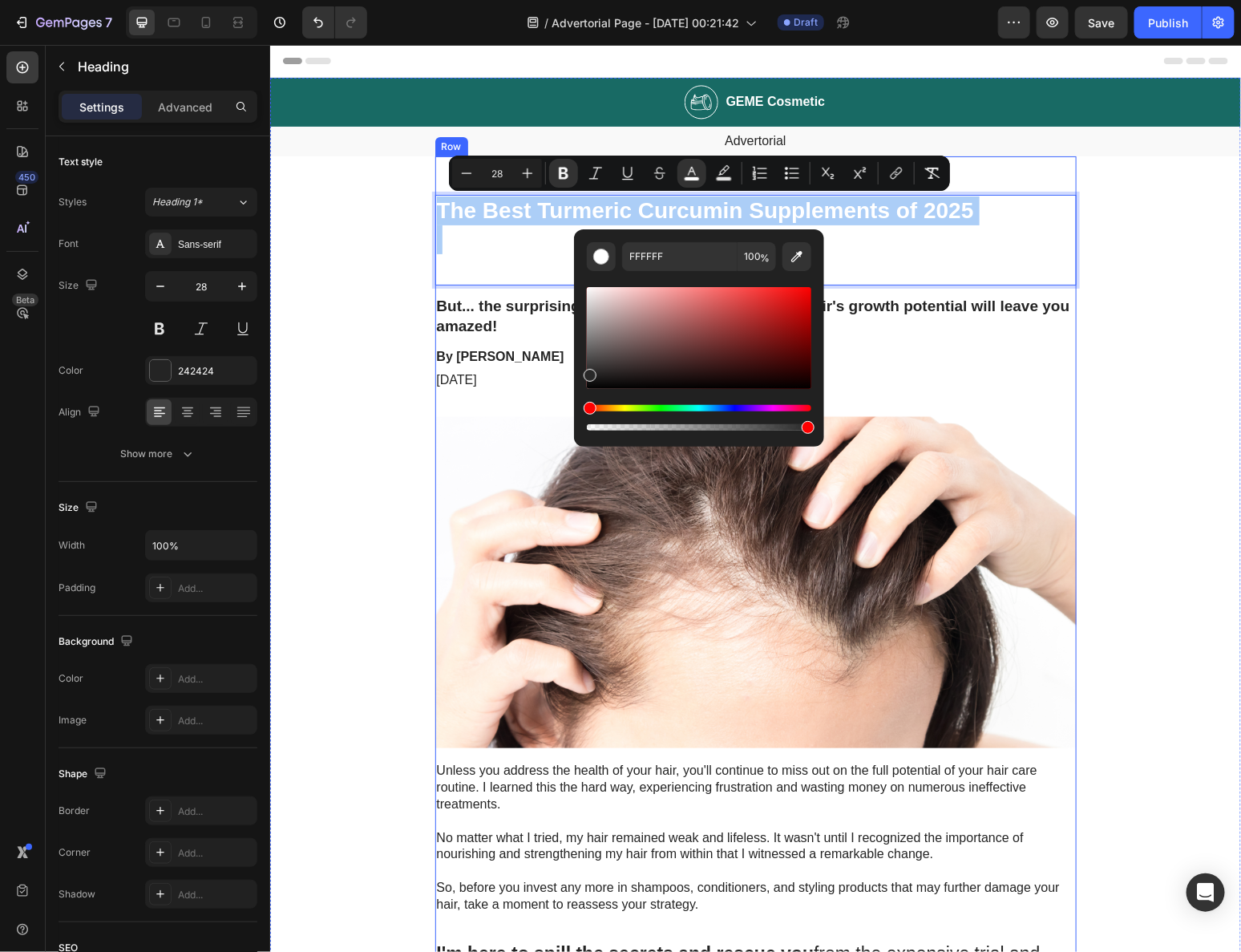
drag, startPoint x: 901, startPoint y: 353, endPoint x: 562, endPoint y: 394, distance: 341.5
type input "161616"
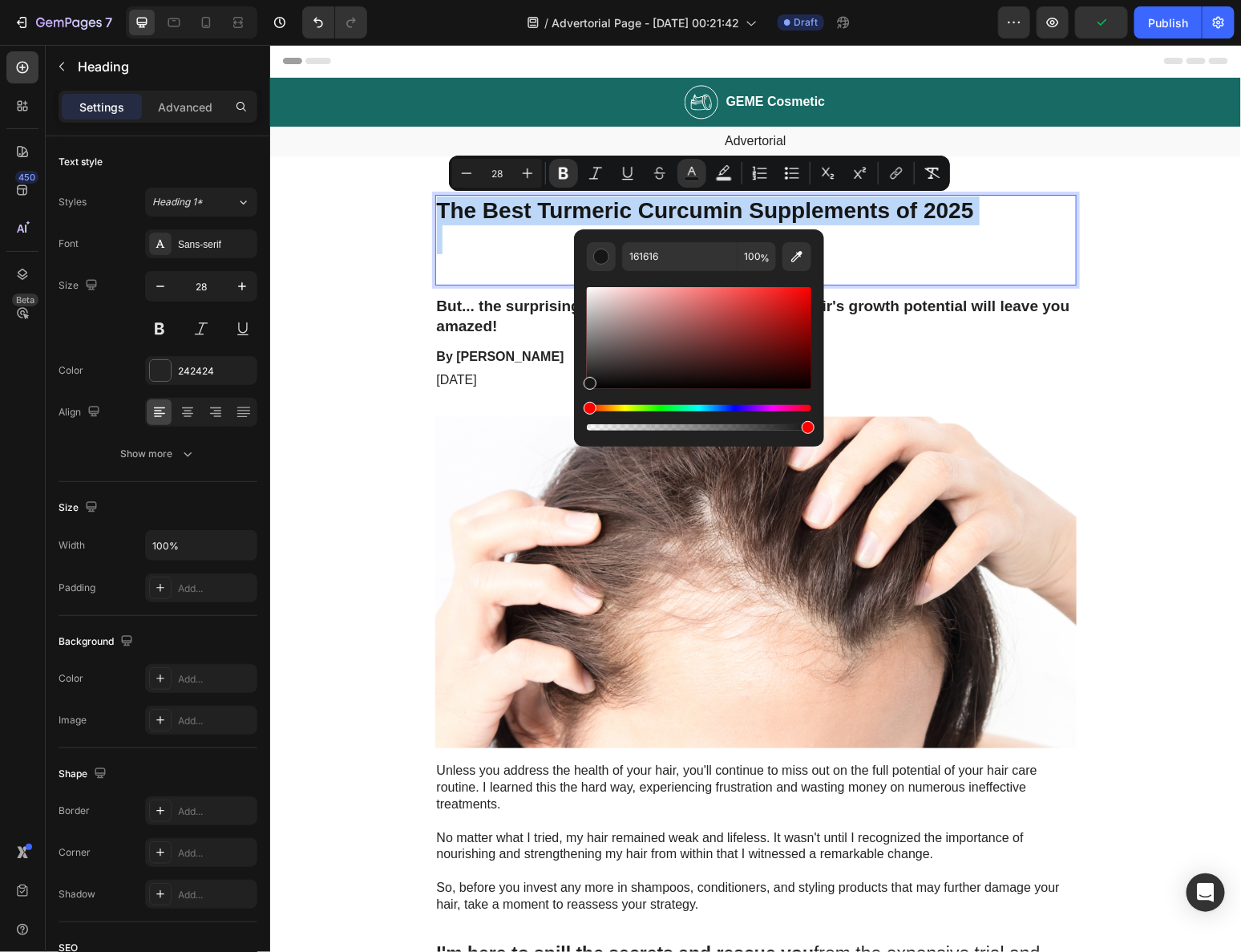
click at [517, 271] on p "Rich Text Editor. Editing area: main" at bounding box center [755, 253] width 638 height 58
click at [541, 249] on p "Rich Text Editor. Editing area: main" at bounding box center [755, 253] width 638 height 58
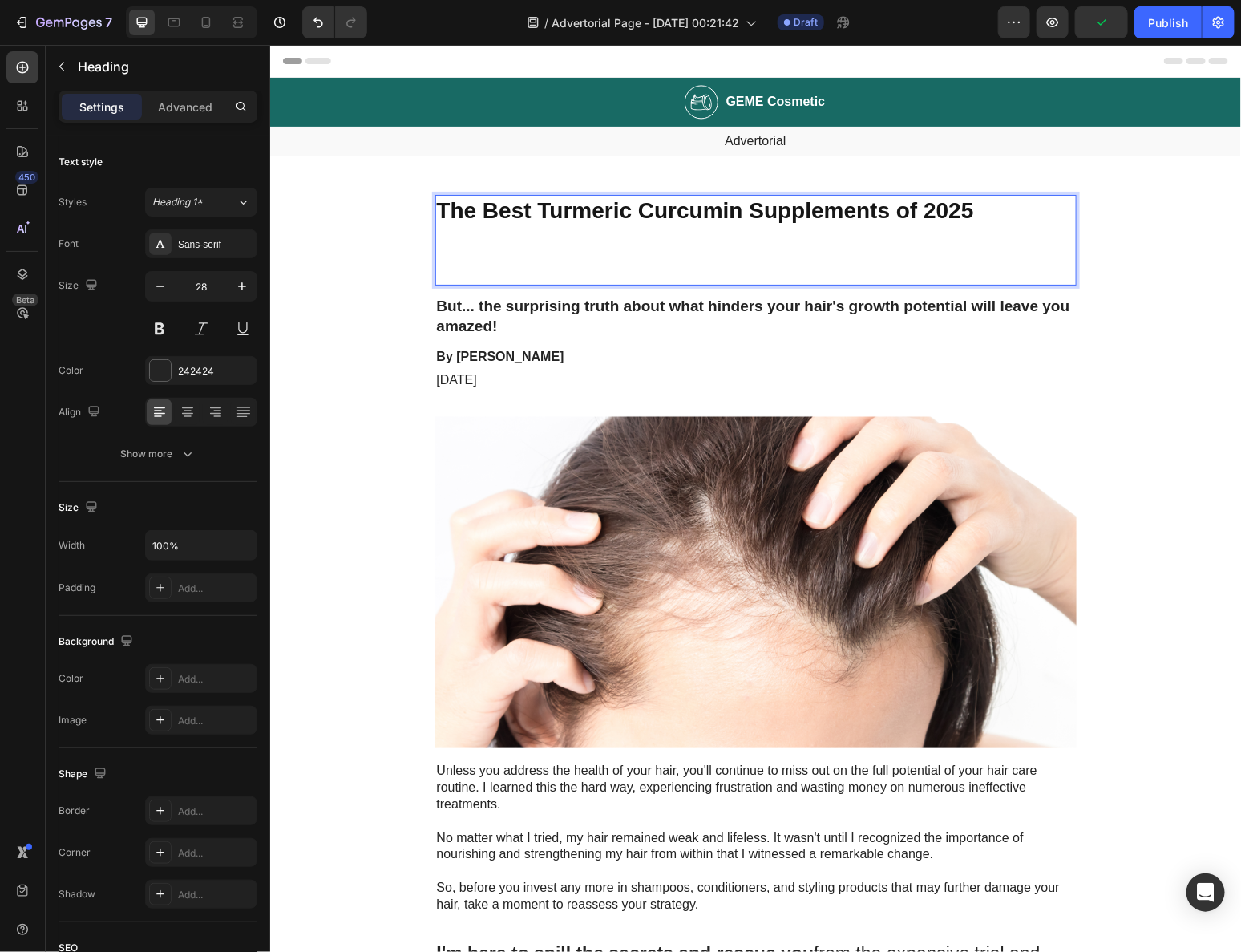
click at [497, 266] on p "⁠⁠⁠⁠⁠⁠⁠" at bounding box center [755, 253] width 638 height 58
click at [521, 223] on p "The Best Turmeric Curcumin Supplements of 2025" at bounding box center [755, 209] width 638 height 29
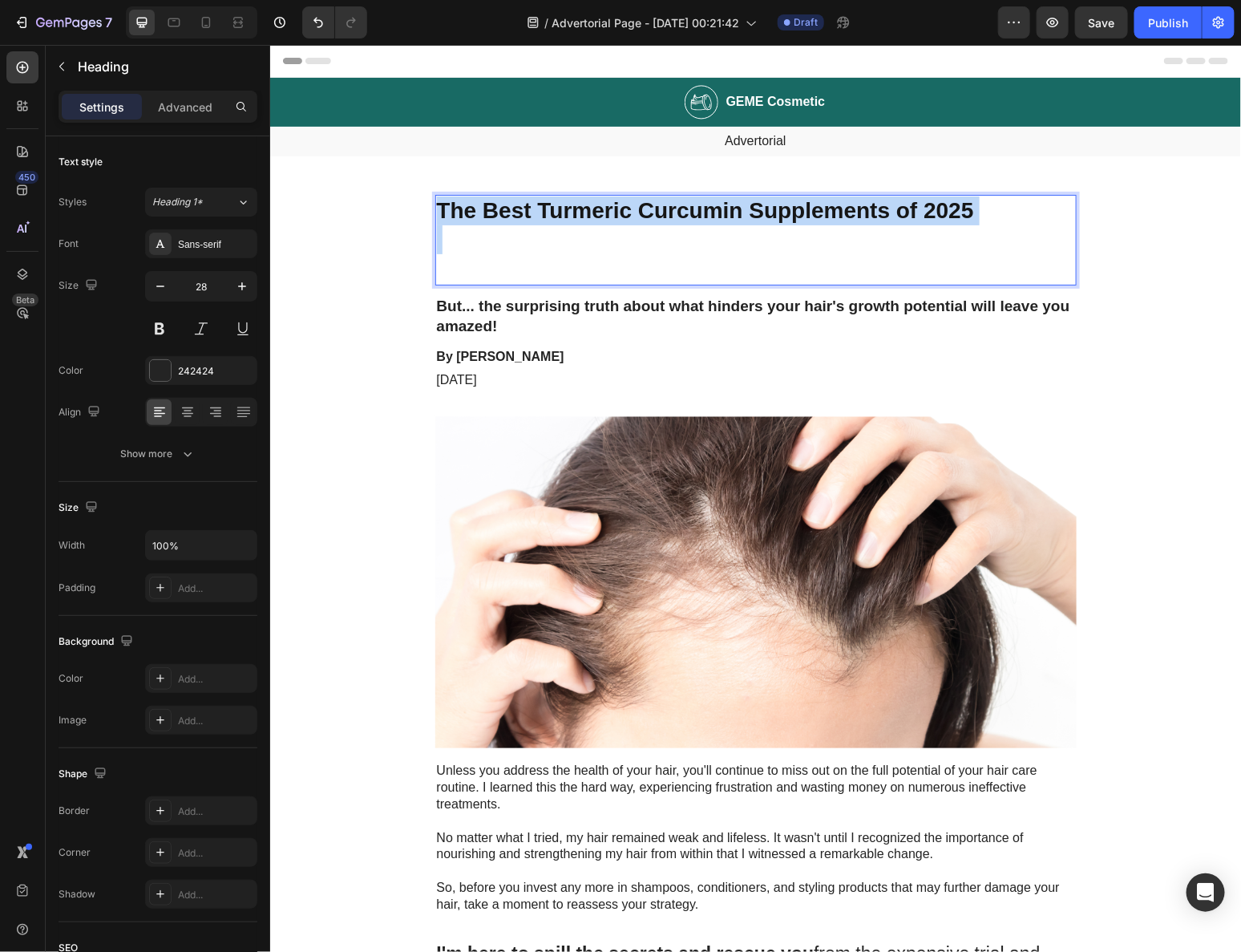
click at [521, 223] on p "The Best Turmeric Curcumin Supplements of 2025" at bounding box center [755, 209] width 638 height 29
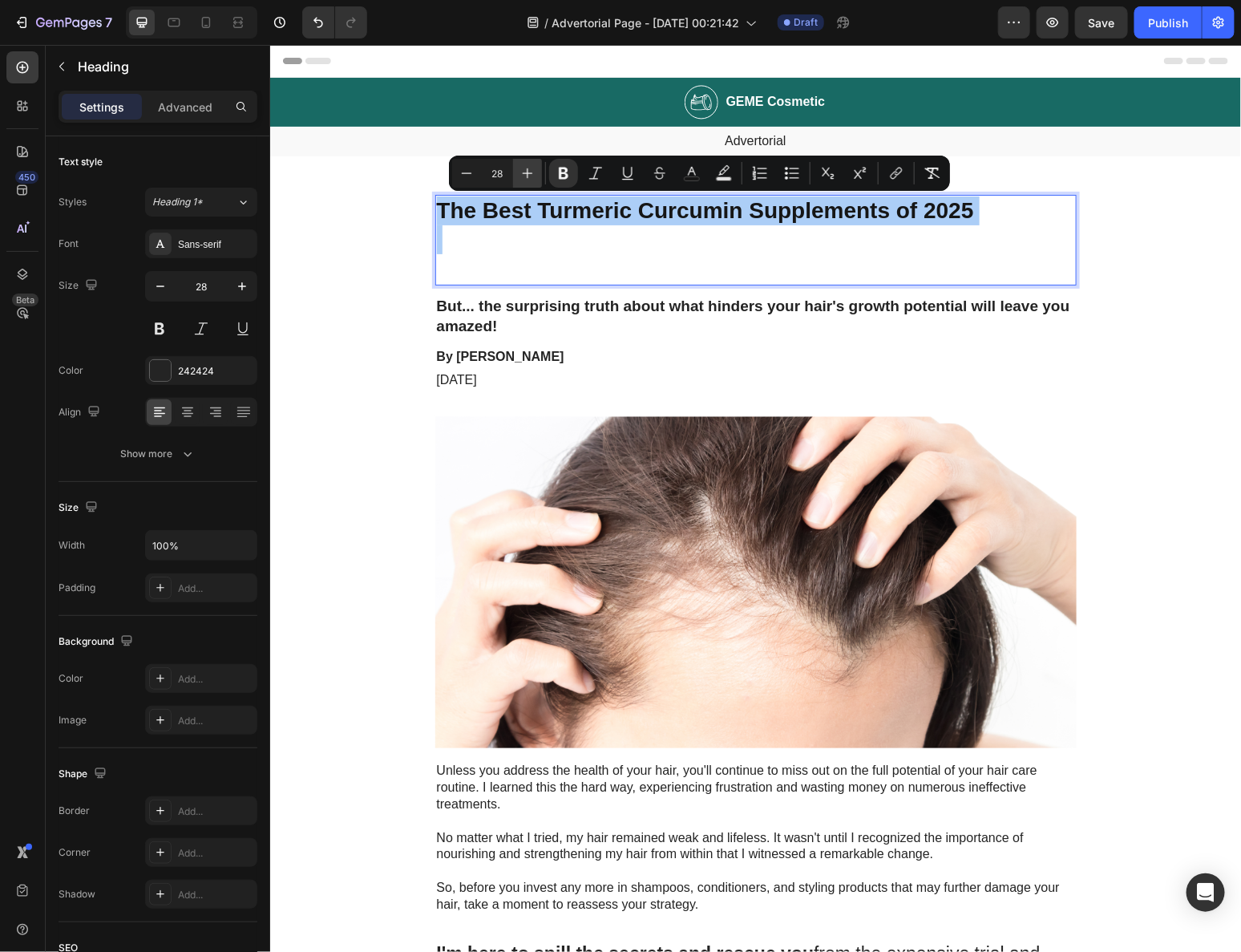
click at [523, 173] on icon "Editor contextual toolbar" at bounding box center [528, 174] width 10 height 10
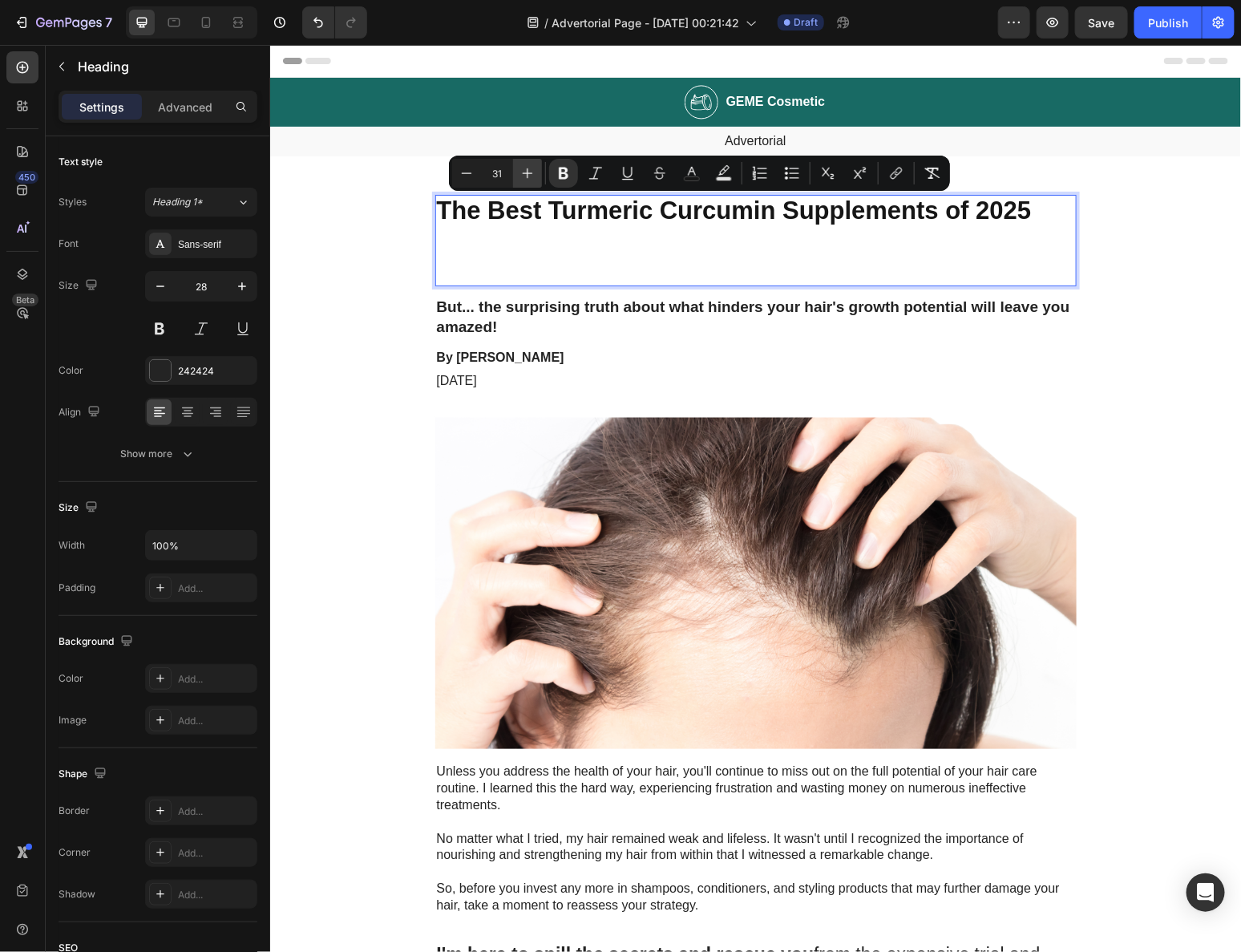
click at [523, 173] on icon "Editor contextual toolbar" at bounding box center [528, 174] width 10 height 10
type input "33"
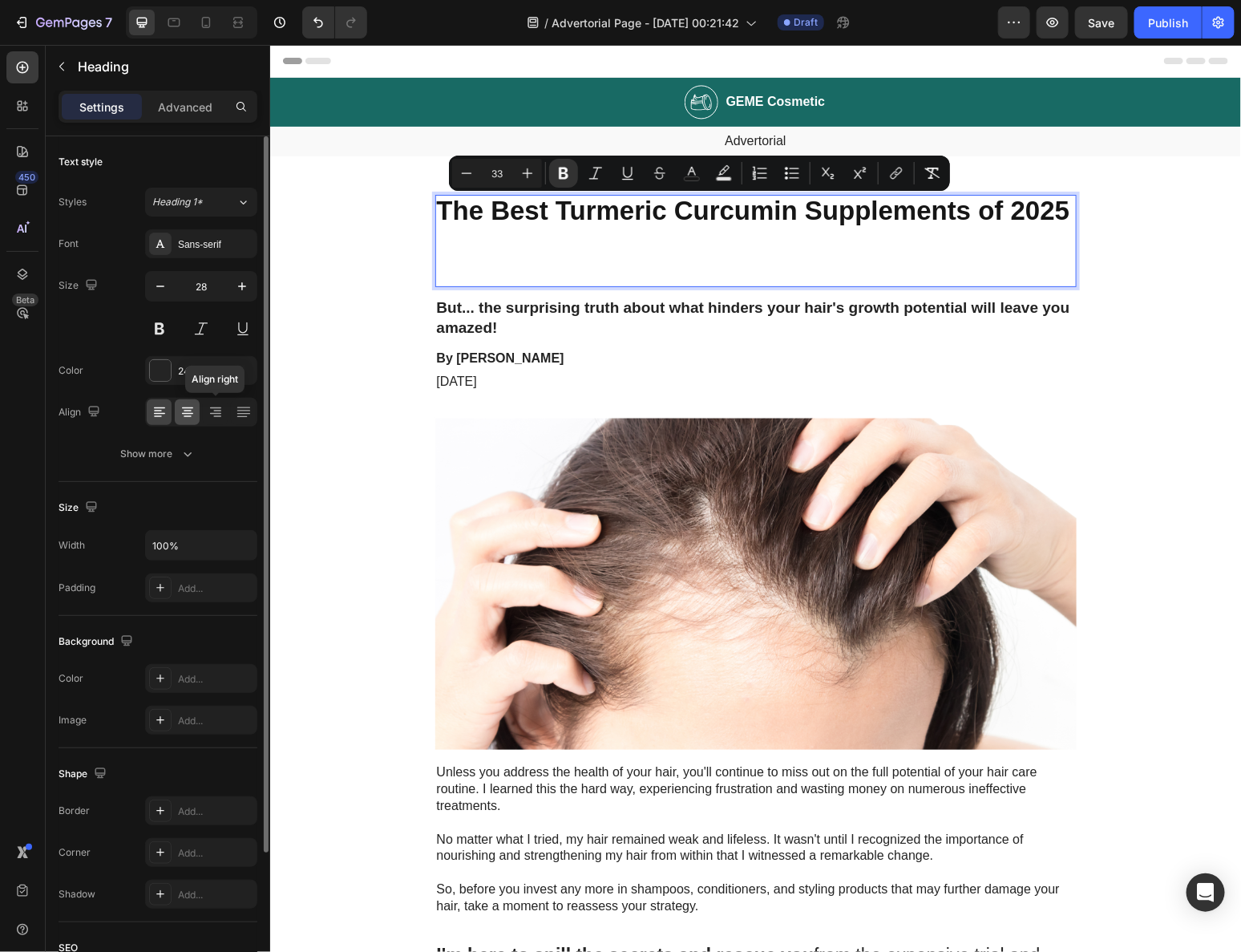
click at [191, 410] on icon at bounding box center [188, 412] width 16 height 16
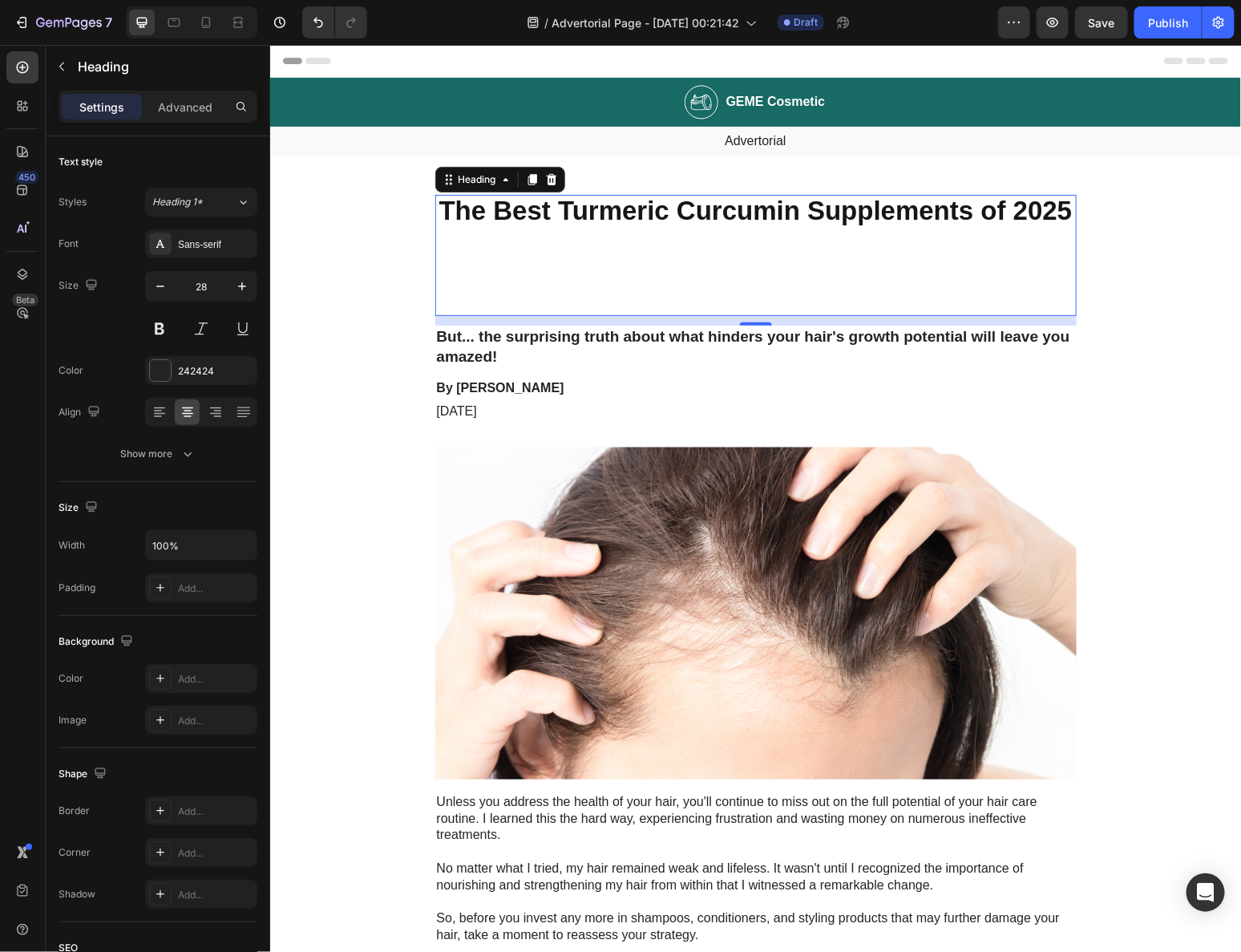
click at [513, 275] on p "Rich Text Editor. Editing area: main" at bounding box center [755, 270] width 638 height 87
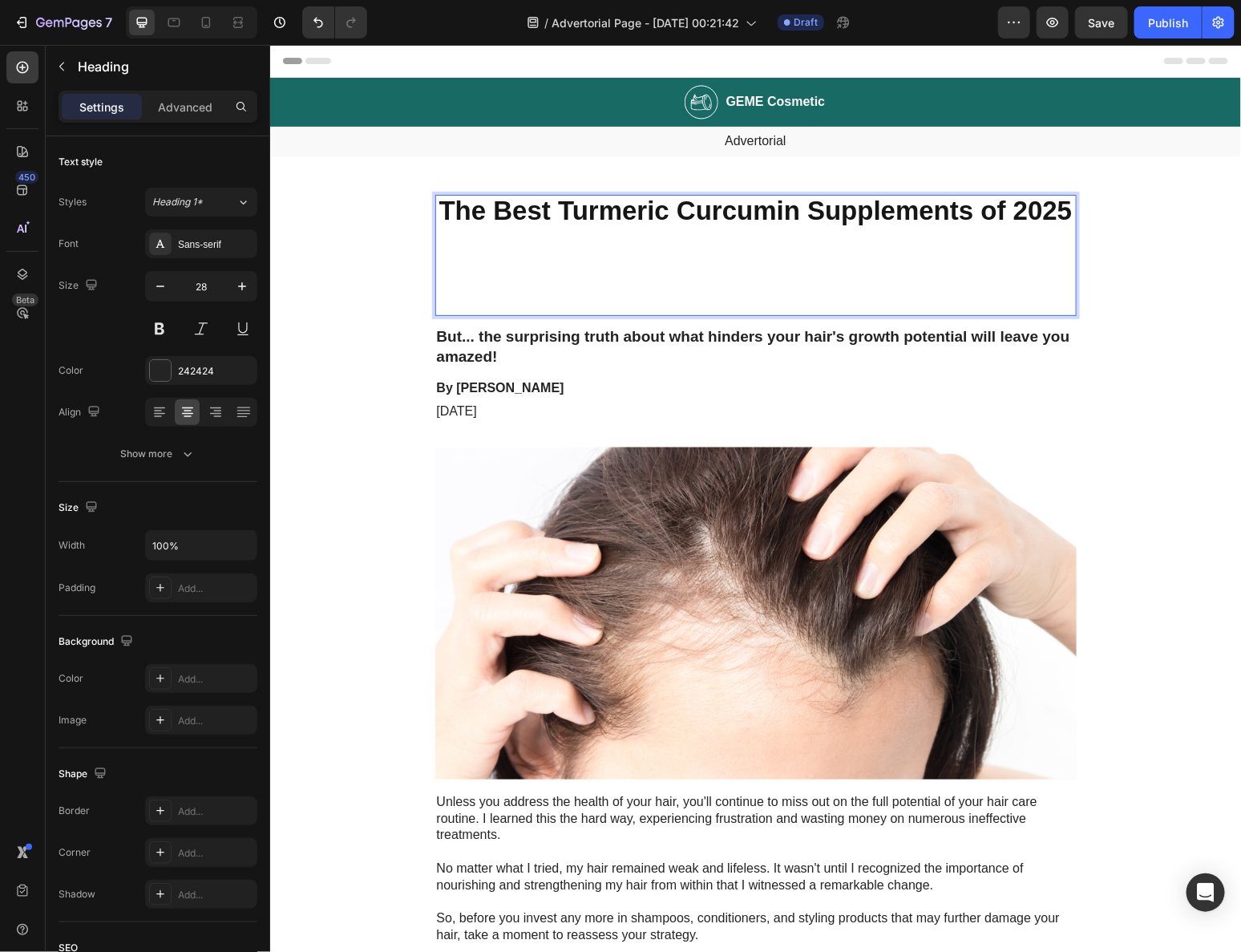
click at [466, 264] on p "⁠⁠⁠⁠⁠⁠⁠" at bounding box center [755, 270] width 638 height 87
click at [435, 263] on h1 "The Best Turmeric Curcumin Supplements of 2025 ⁠⁠⁠⁠⁠⁠⁠" at bounding box center [755, 255] width 641 height 122
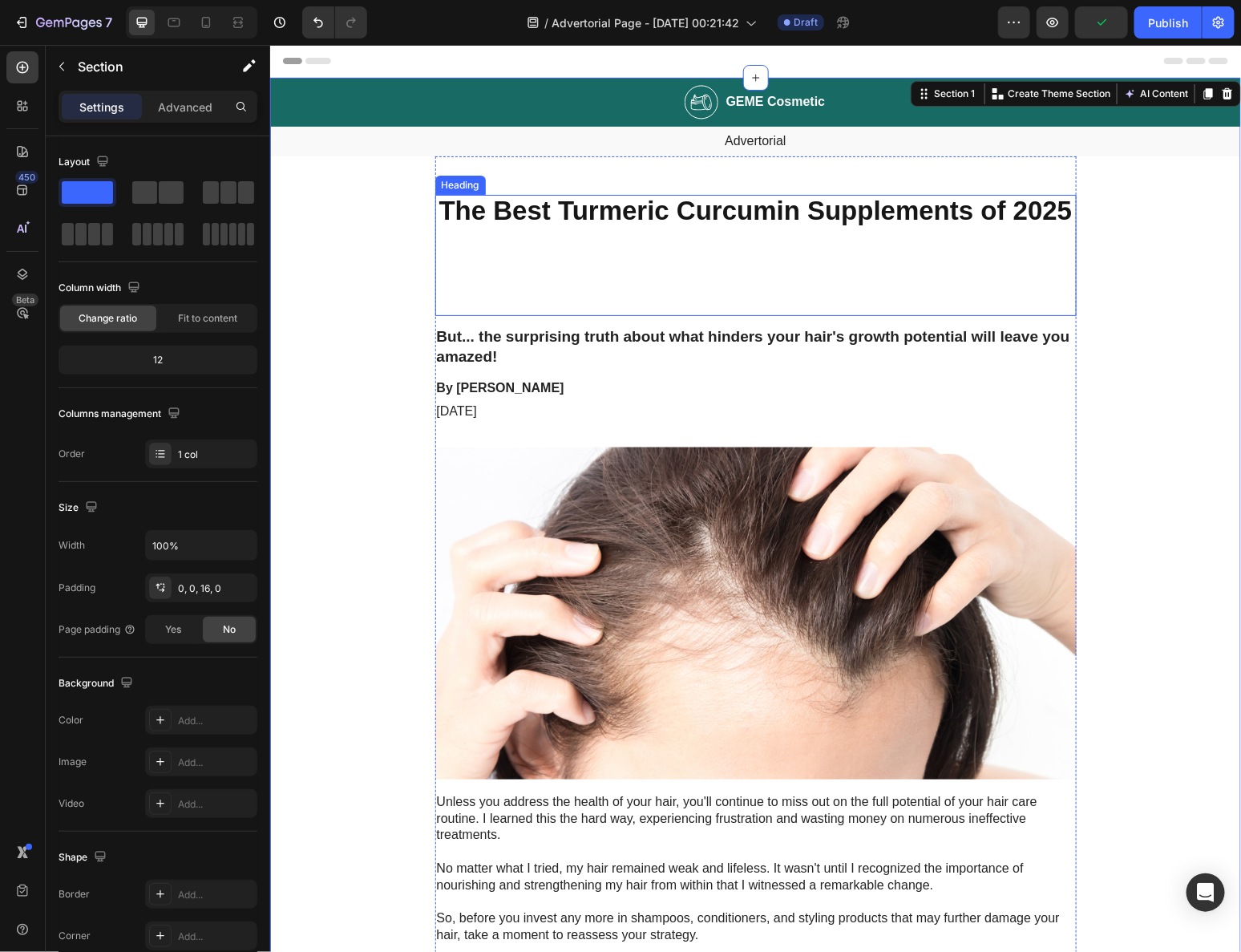
click at [554, 205] on strong "The Best Turmeric Curcumin Supplements of 2025" at bounding box center [756, 209] width 634 height 30
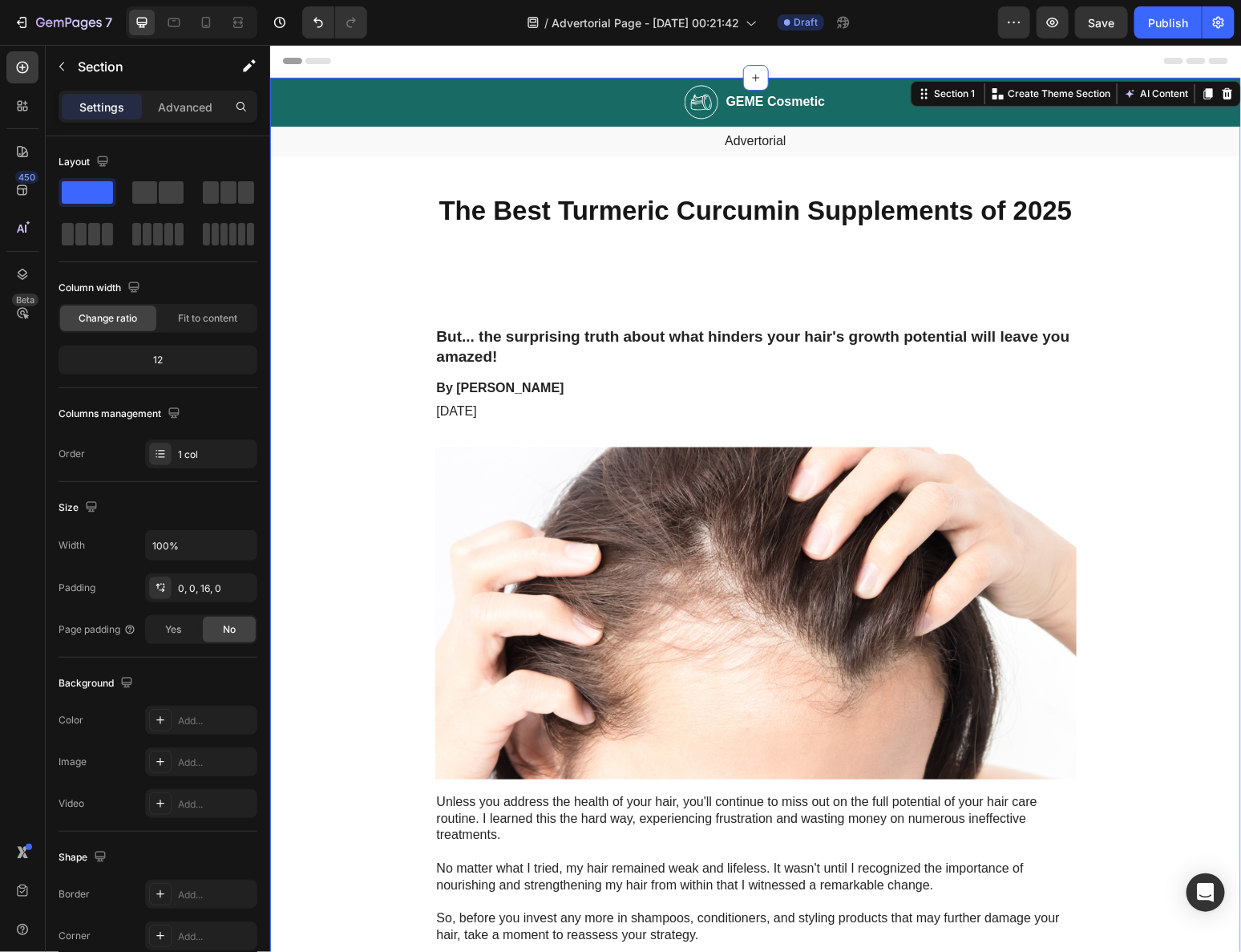
click at [442, 257] on p "⁠⁠⁠⁠⁠⁠⁠ The Best Turmeric Curcumin Supplements of 2025" at bounding box center [755, 255] width 638 height 119
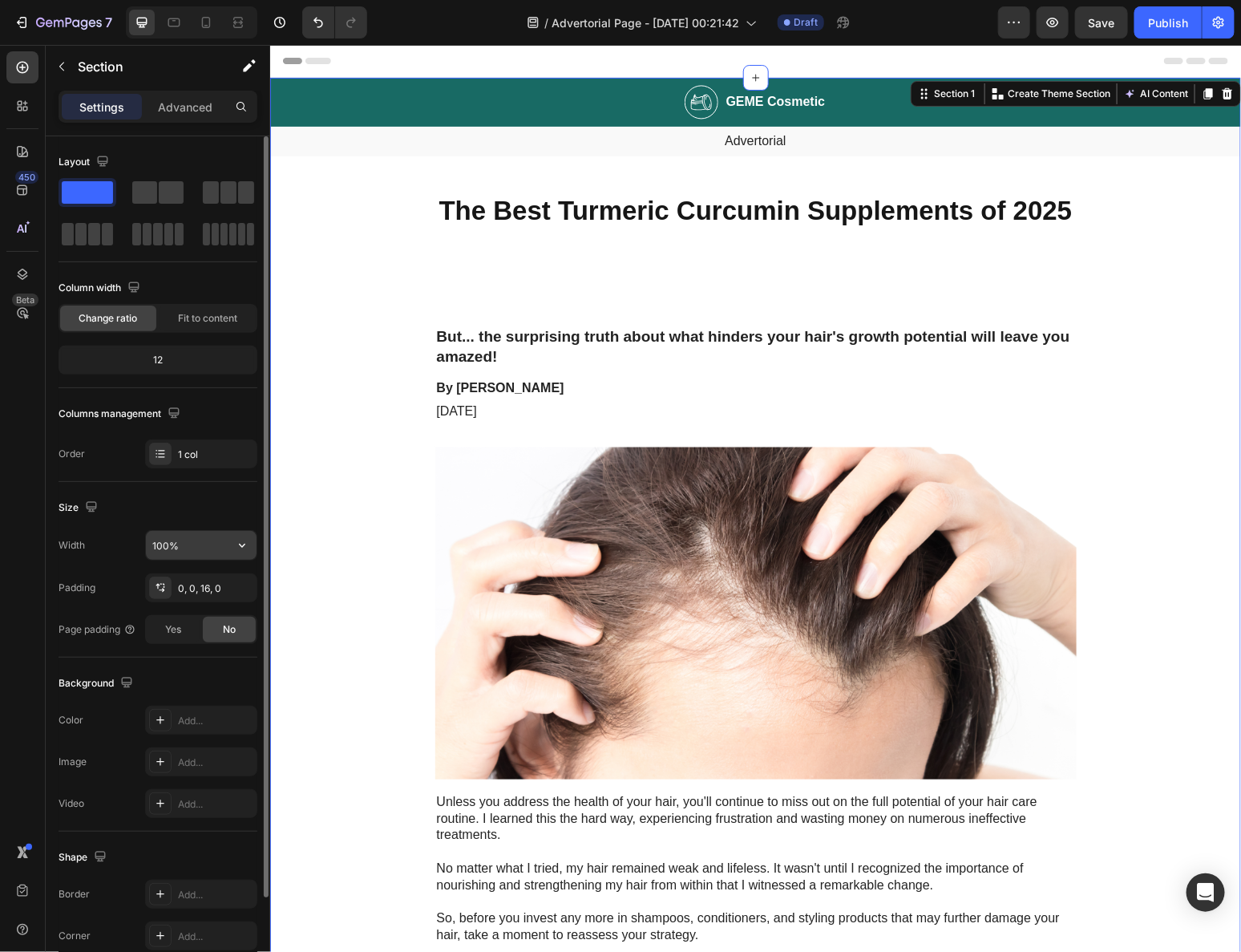
click at [184, 542] on input "100%" at bounding box center [201, 544] width 111 height 29
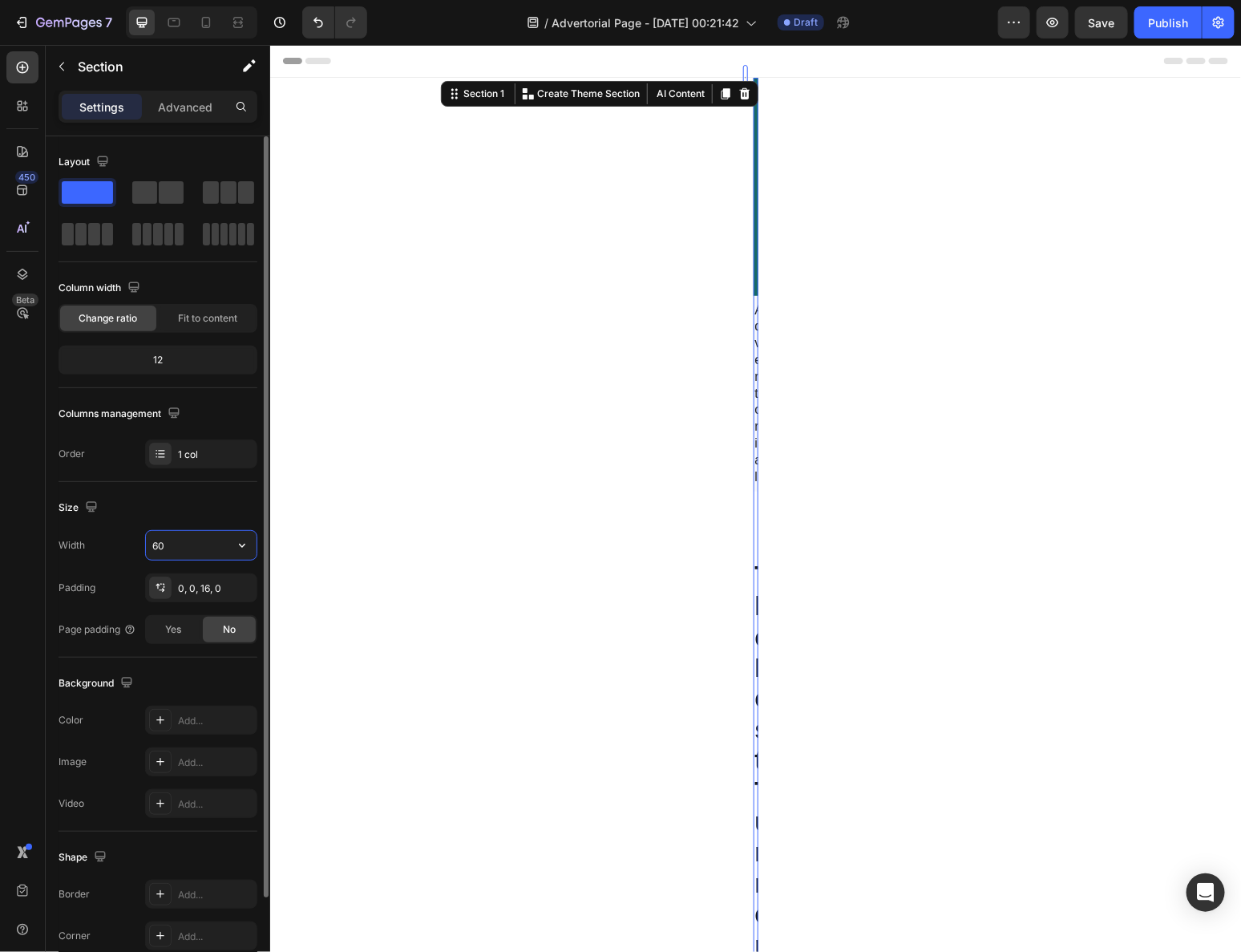
type input "600"
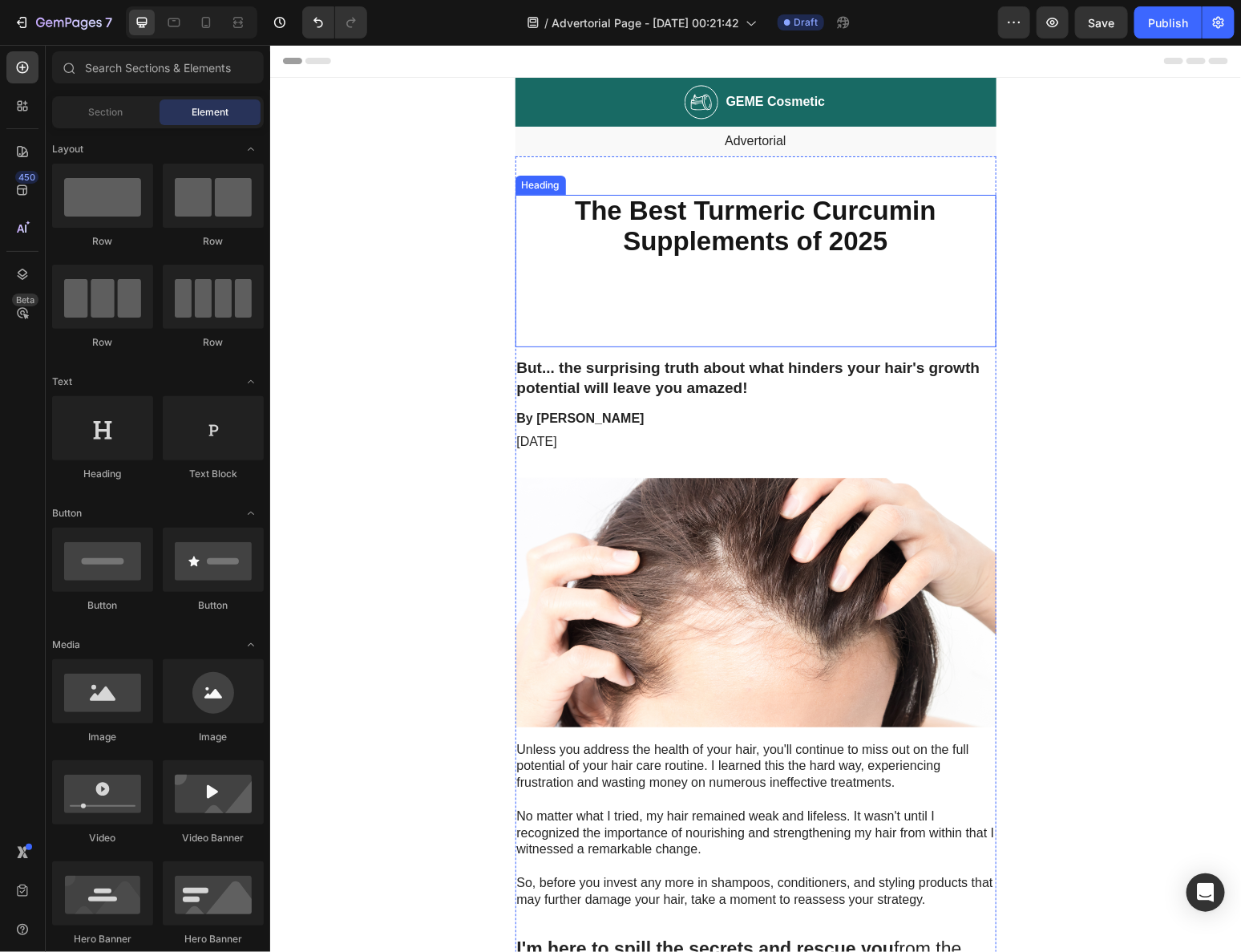
click at [698, 252] on strong "The Best Turmeric Curcumin Supplements of 2025" at bounding box center [754, 224] width 360 height 60
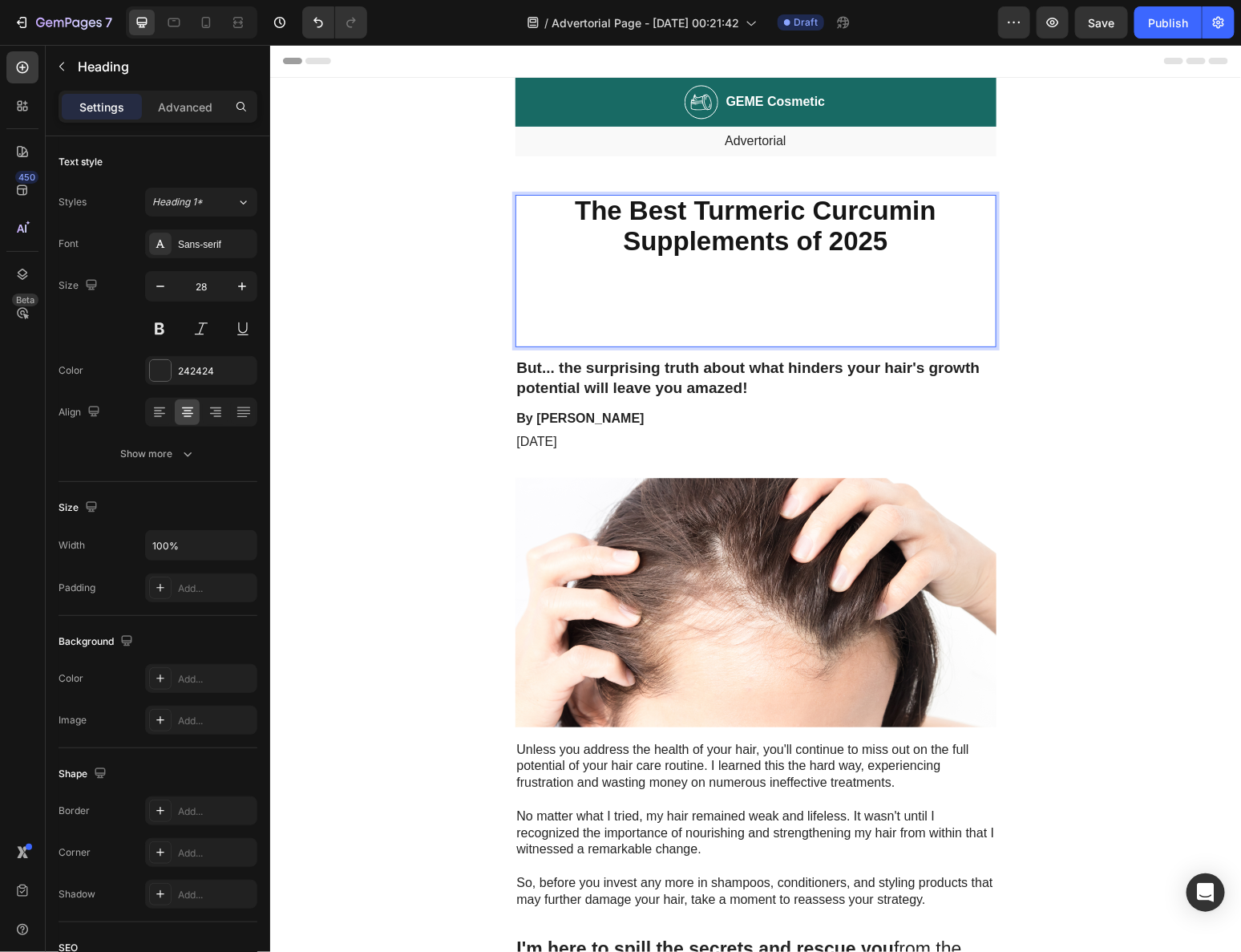
click at [712, 217] on strong "The Best Turmeric Curcumin Supplements of 2025" at bounding box center [754, 224] width 360 height 60
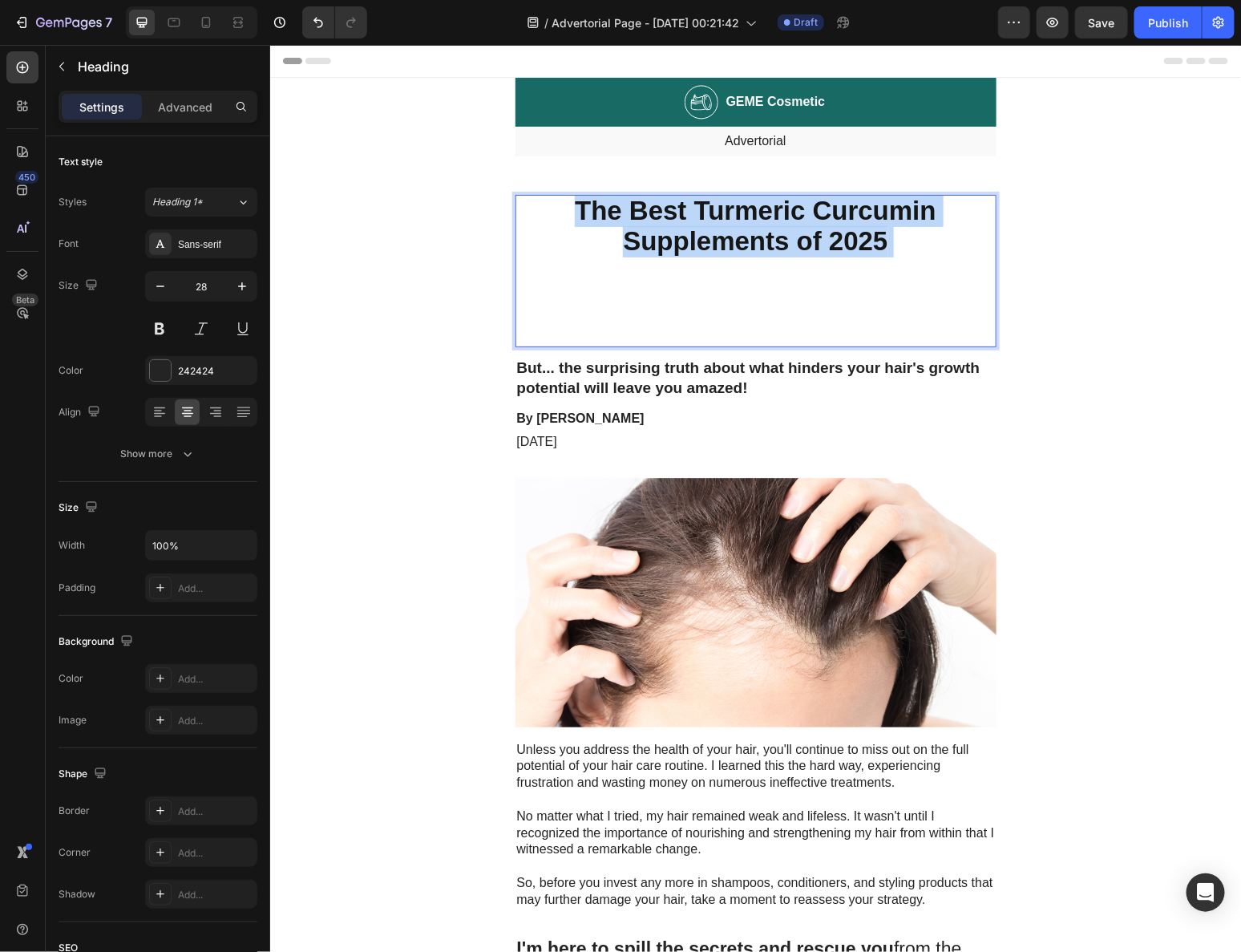
click at [712, 217] on strong "The Best Turmeric Curcumin Supplements of 2025" at bounding box center [754, 224] width 360 height 60
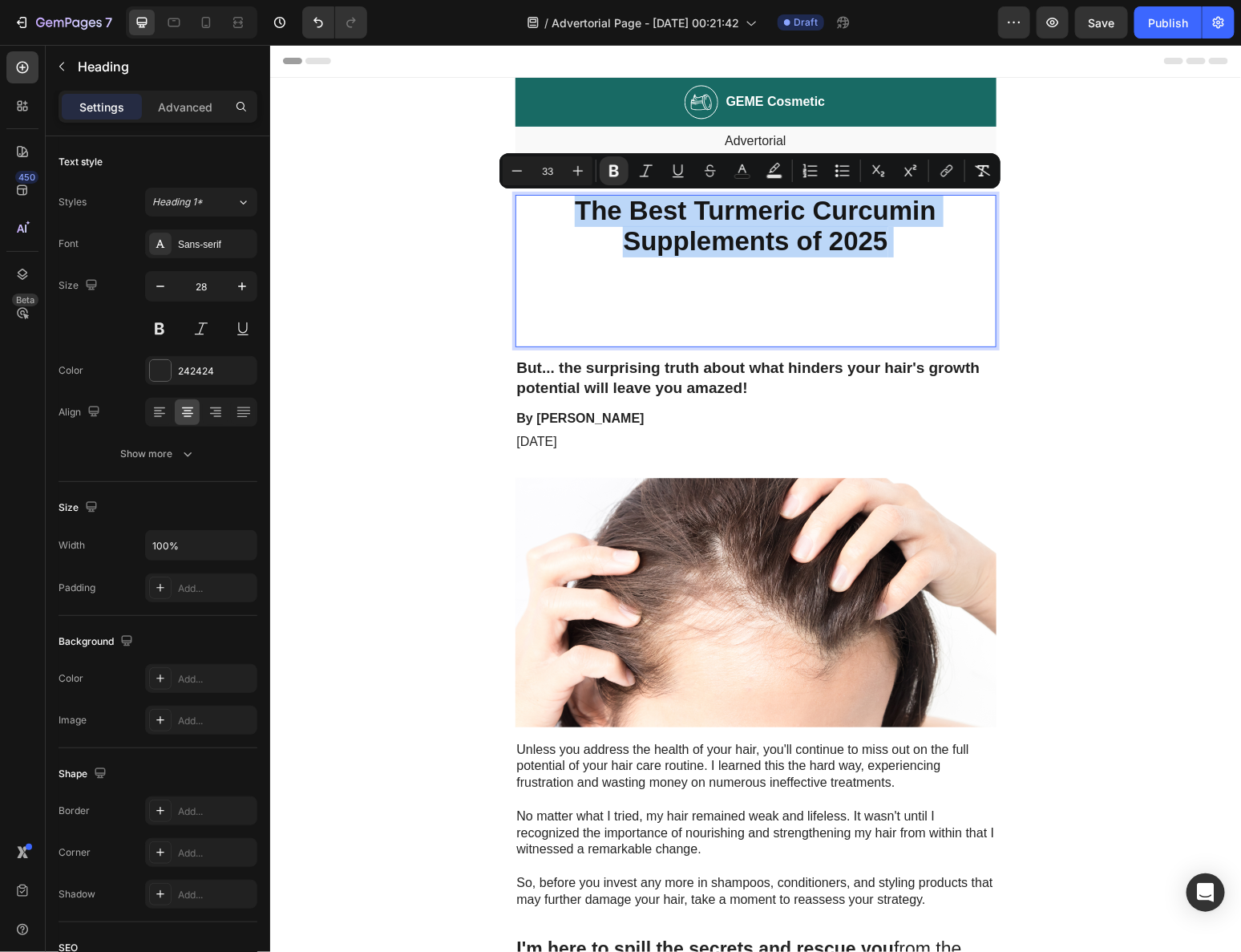
click at [677, 259] on p "The Best Turmeric Curcumin Supplements of 2025" at bounding box center [756, 270] width 478 height 149
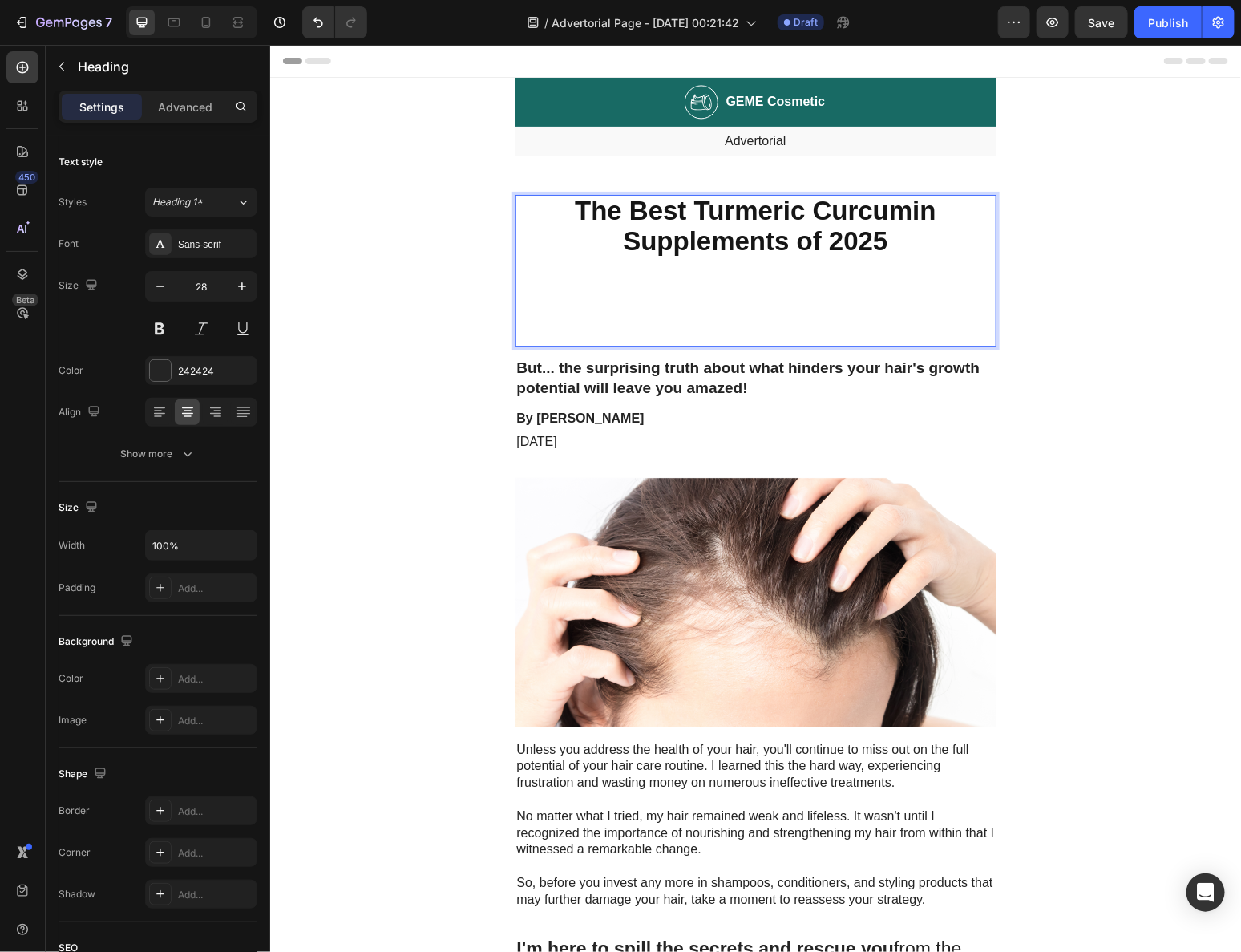
click at [606, 260] on p "The Best Turmeric Curcumin Supplements of 2025 ⁠⁠⁠⁠⁠⁠⁠" at bounding box center [756, 270] width 478 height 149
click at [606, 259] on p "The Best Turmeric Curcumin Supplements of 2025 ⁠⁠⁠⁠⁠⁠⁠" at bounding box center [756, 270] width 478 height 149
drag, startPoint x: 652, startPoint y: 237, endPoint x: 676, endPoint y: 235, distance: 24.1
click at [652, 237] on strong "The Best Turmeric Curcumin Supplements of 2025" at bounding box center [754, 224] width 360 height 60
click at [692, 243] on strong "The Best Turmeric Curcumin Supplements of 2025" at bounding box center [754, 224] width 360 height 60
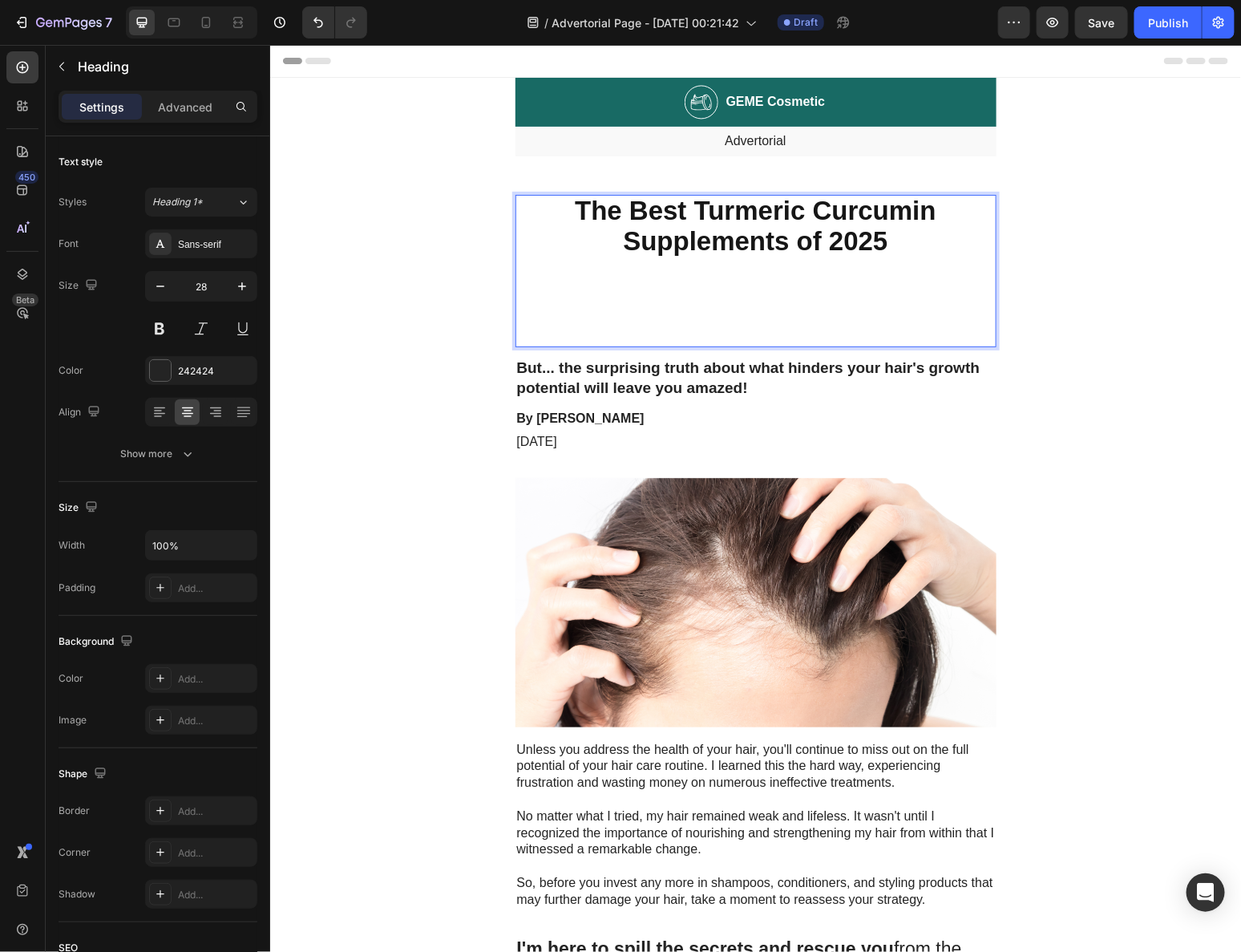
click at [711, 307] on p "The Best Turmeric Curcumin Supplements of 2025" at bounding box center [756, 270] width 478 height 149
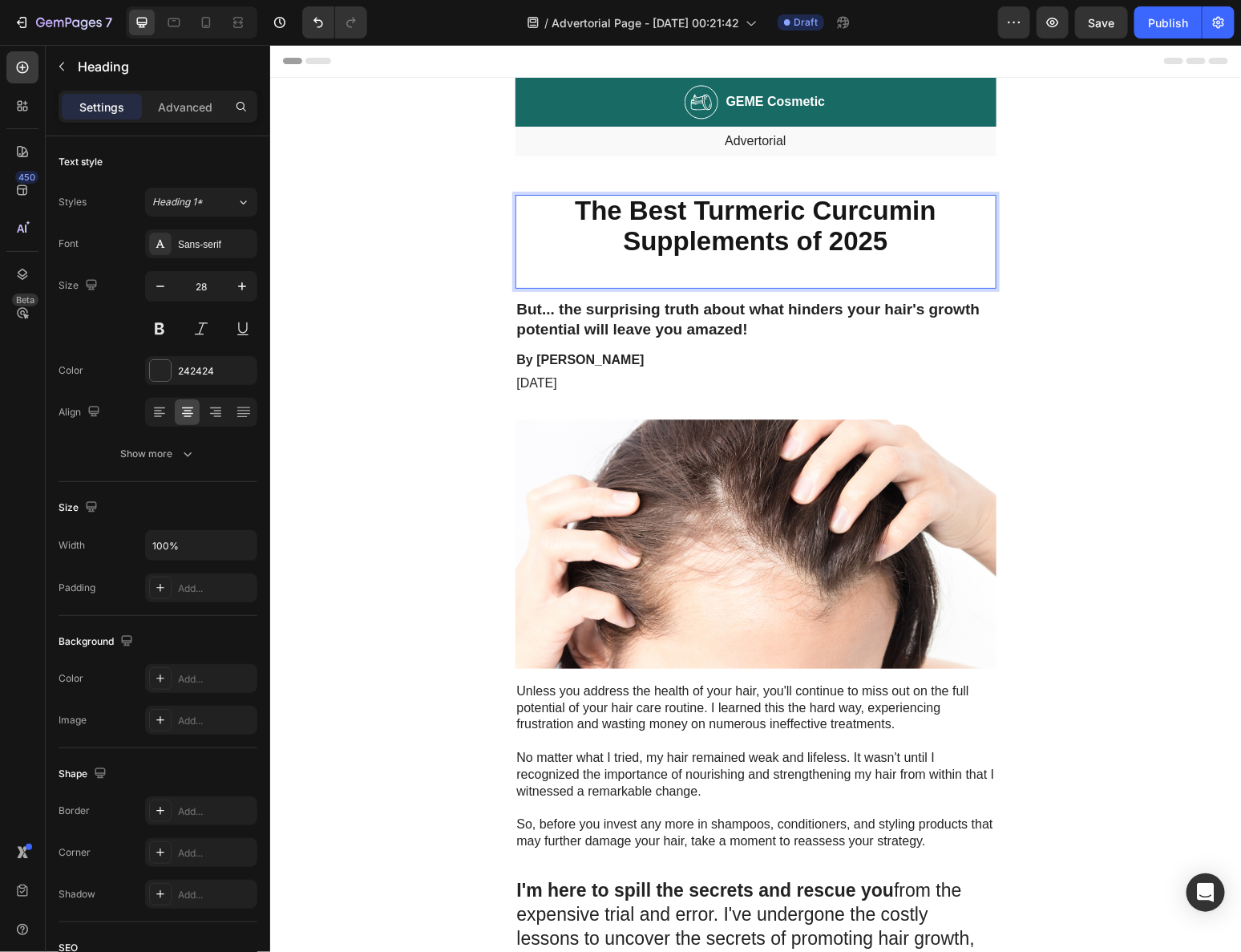
click at [751, 274] on p "The Best Turmeric Curcumin Supplements of 2025" at bounding box center [756, 241] width 478 height 91
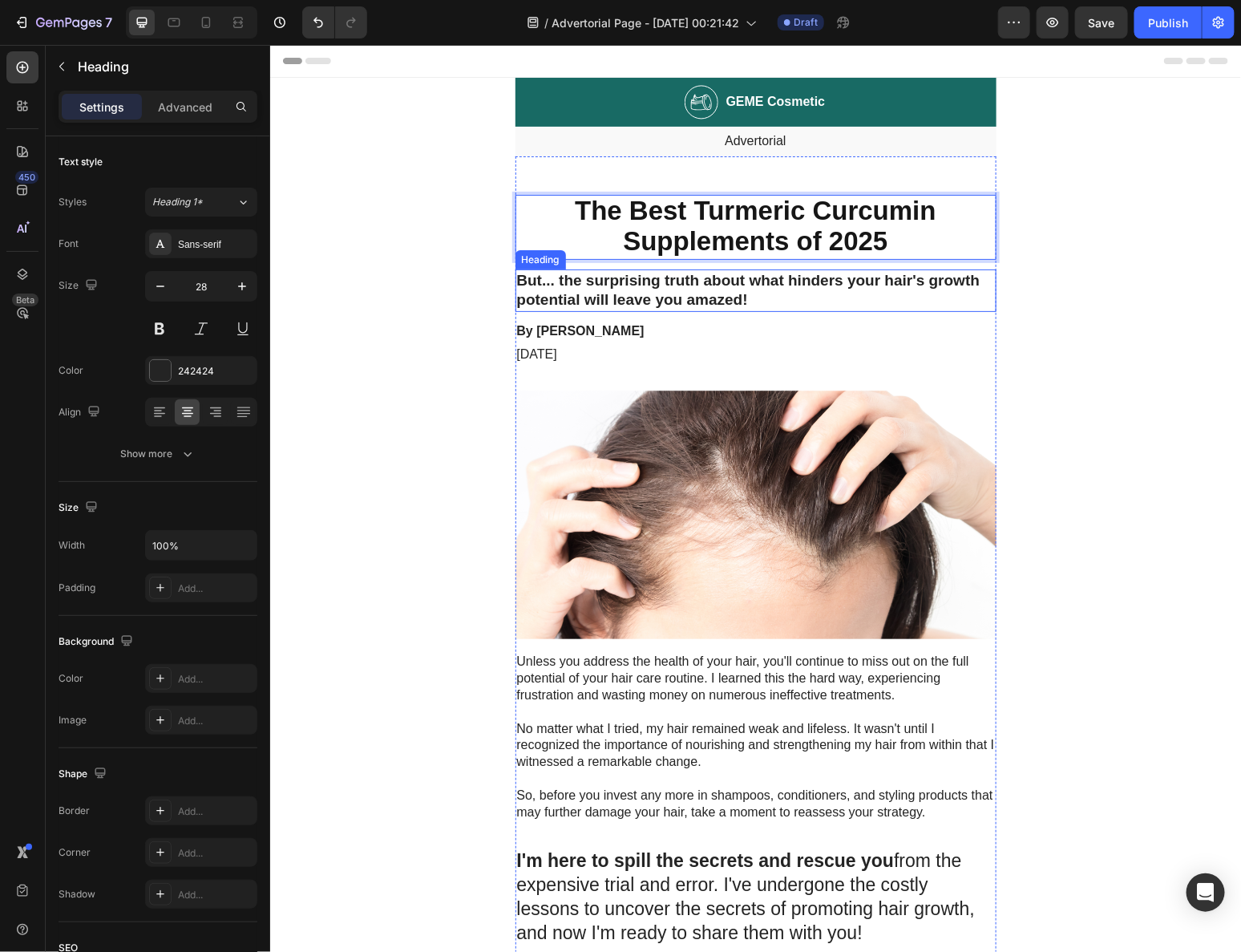
click at [874, 294] on h2 "But... the surprising truth about what hinders your hair's growth potential wil…" at bounding box center [755, 290] width 481 height 43
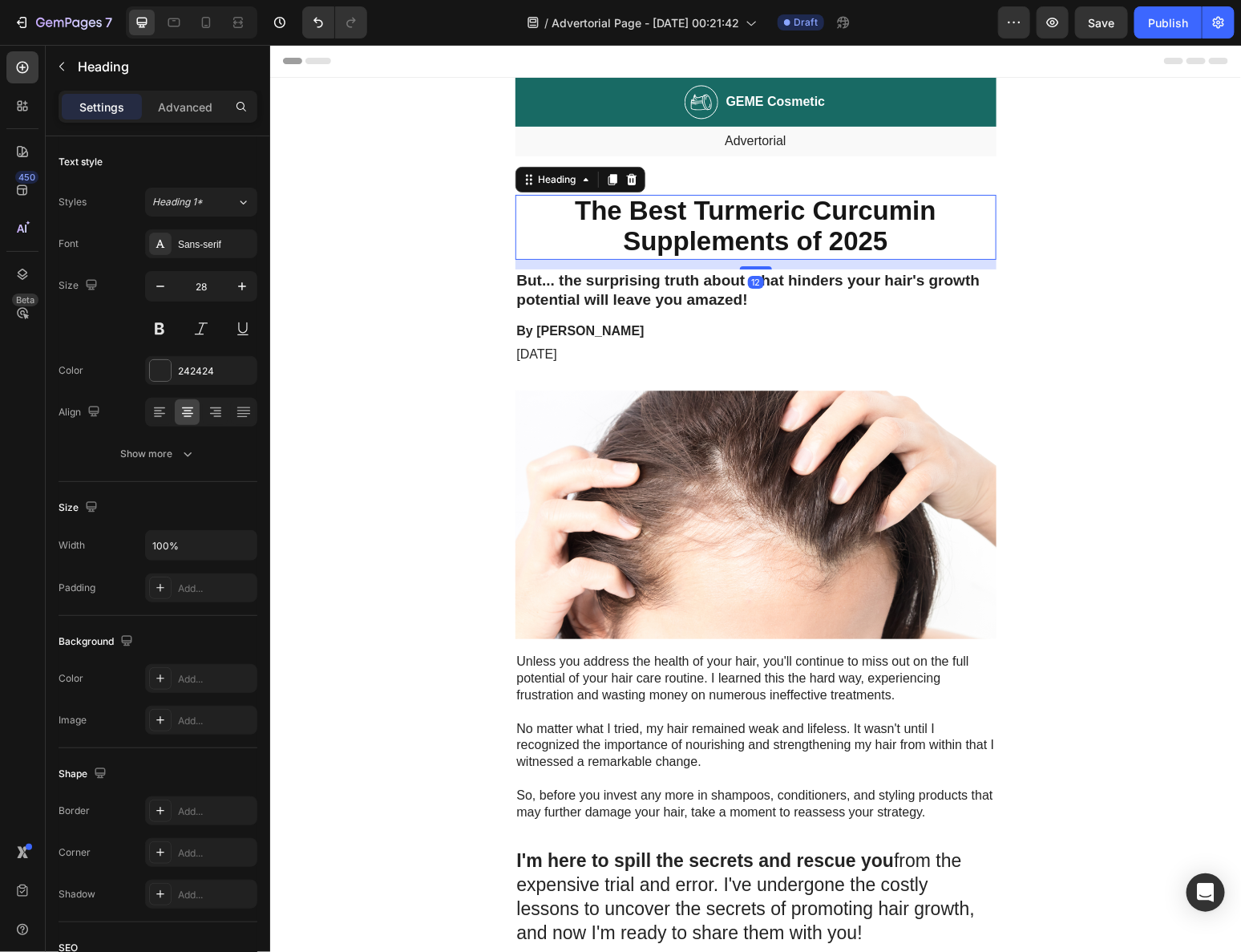
click at [826, 243] on strong "The Best Turmeric Curcumin Supplements of 2025" at bounding box center [754, 224] width 360 height 60
click at [887, 284] on h2 "But... the surprising truth about what hinders your hair's growth potential wil…" at bounding box center [755, 290] width 481 height 43
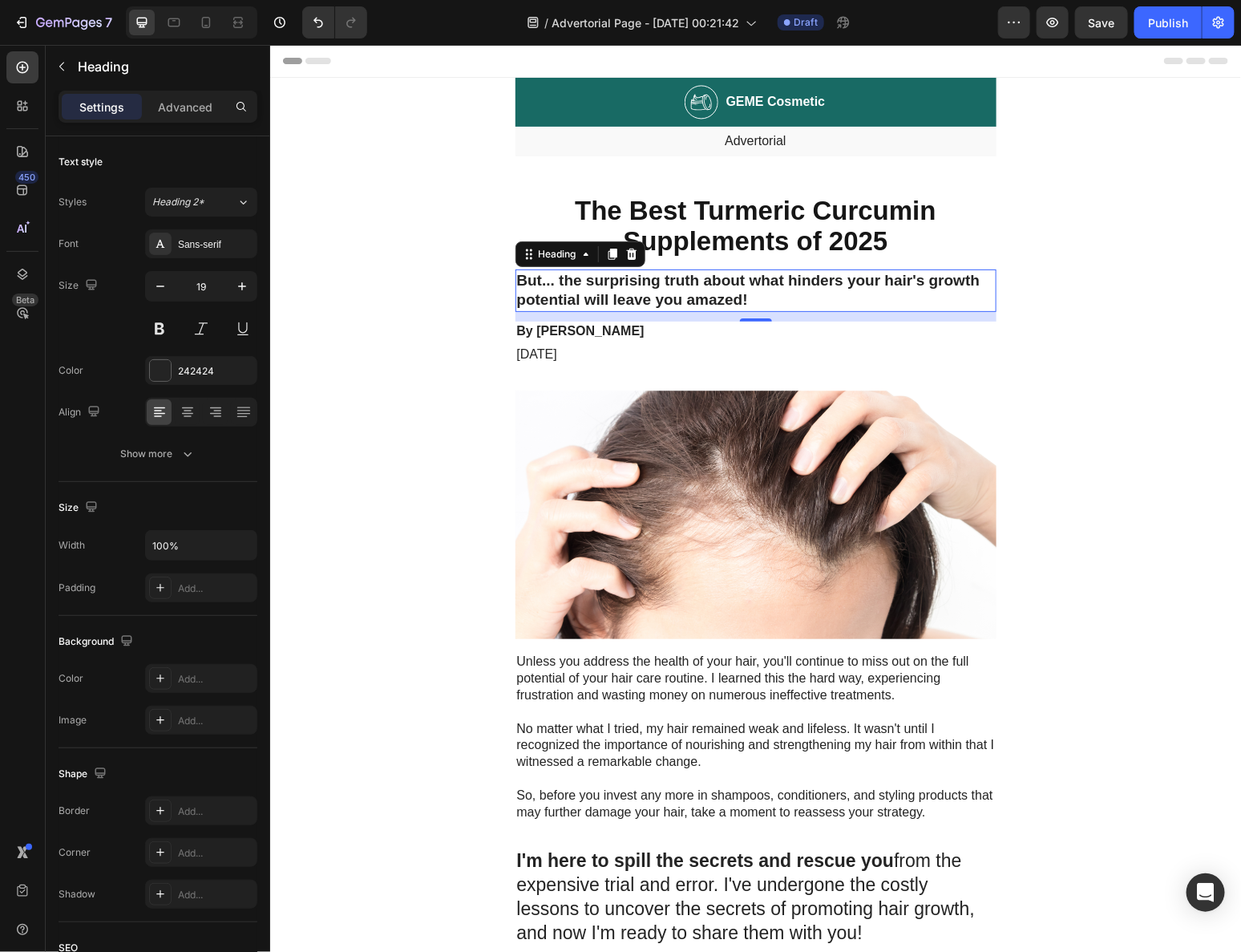
click at [531, 271] on h2 "But... the surprising truth about what hinders your hair's growth potential wil…" at bounding box center [755, 290] width 481 height 43
click at [531, 271] on p "But... the surprising truth about what hinders your hair's growth potential wil…" at bounding box center [756, 290] width 478 height 39
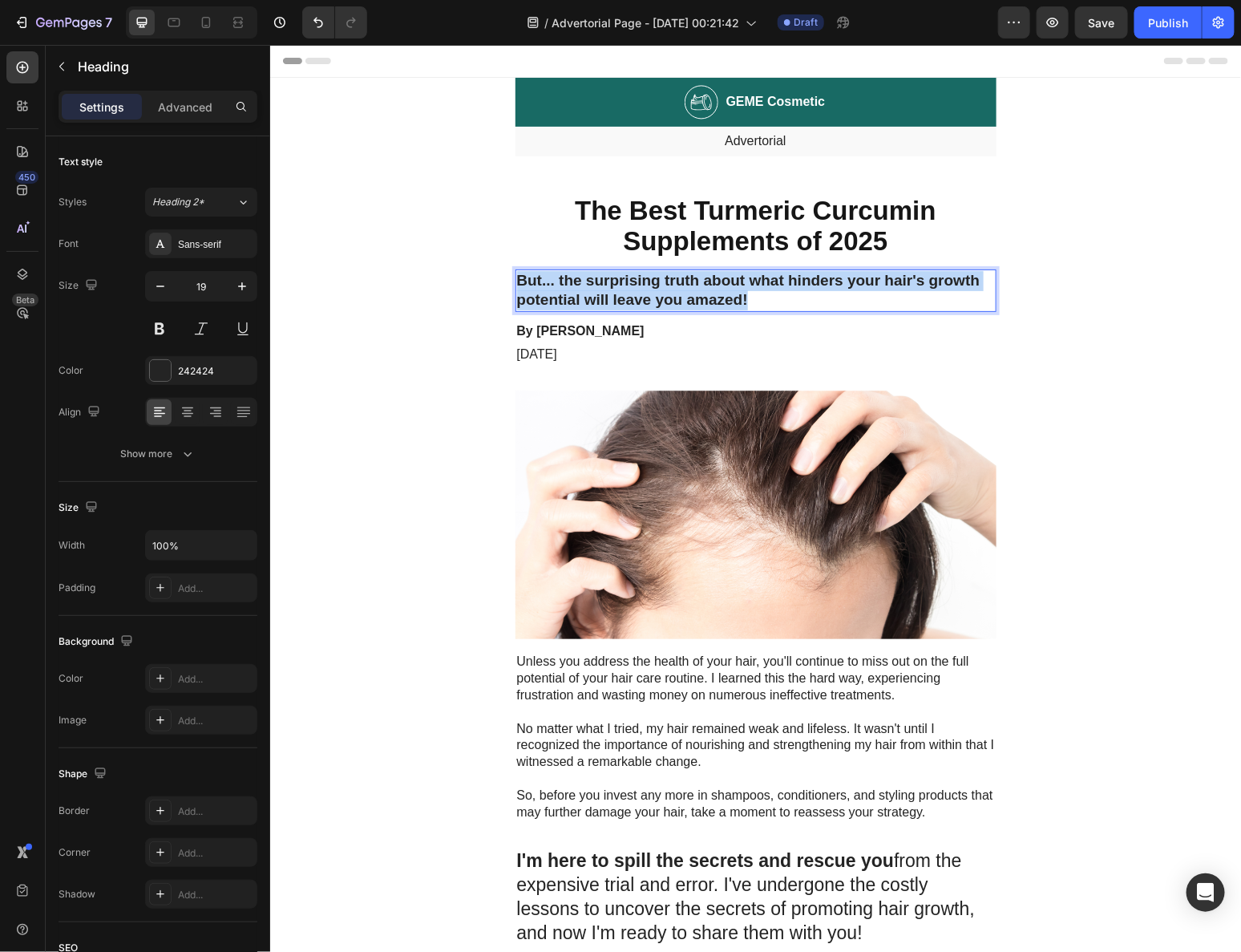
click at [531, 271] on p "But... the surprising truth about what hinders your hair's growth potential wil…" at bounding box center [756, 290] width 478 height 39
